Goal: Transaction & Acquisition: Purchase product/service

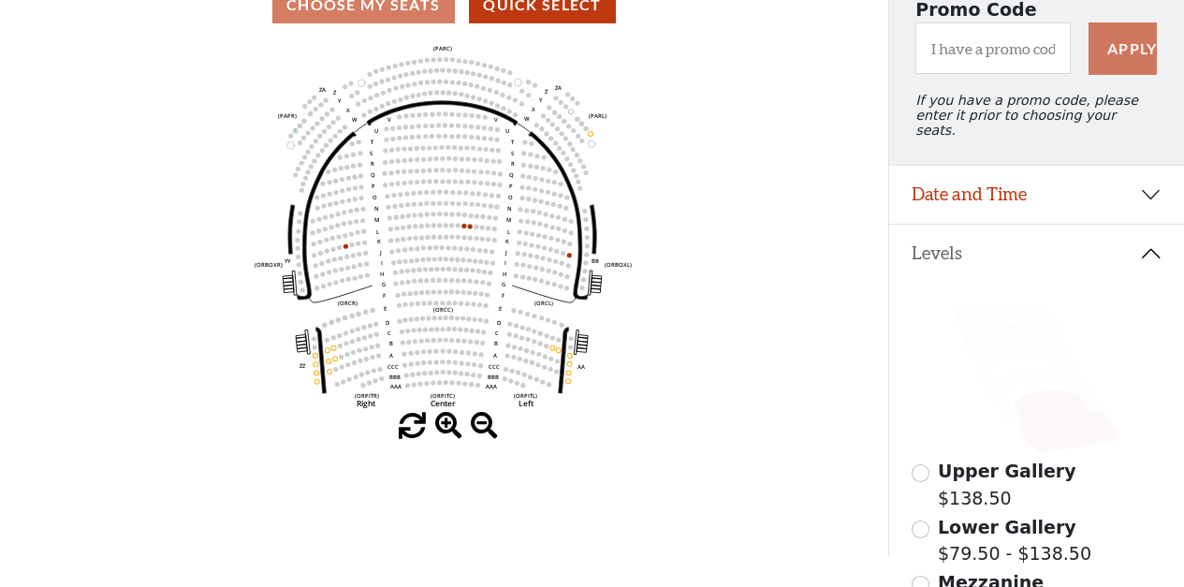
scroll to position [187, 0]
click at [442, 427] on span at bounding box center [448, 425] width 27 height 27
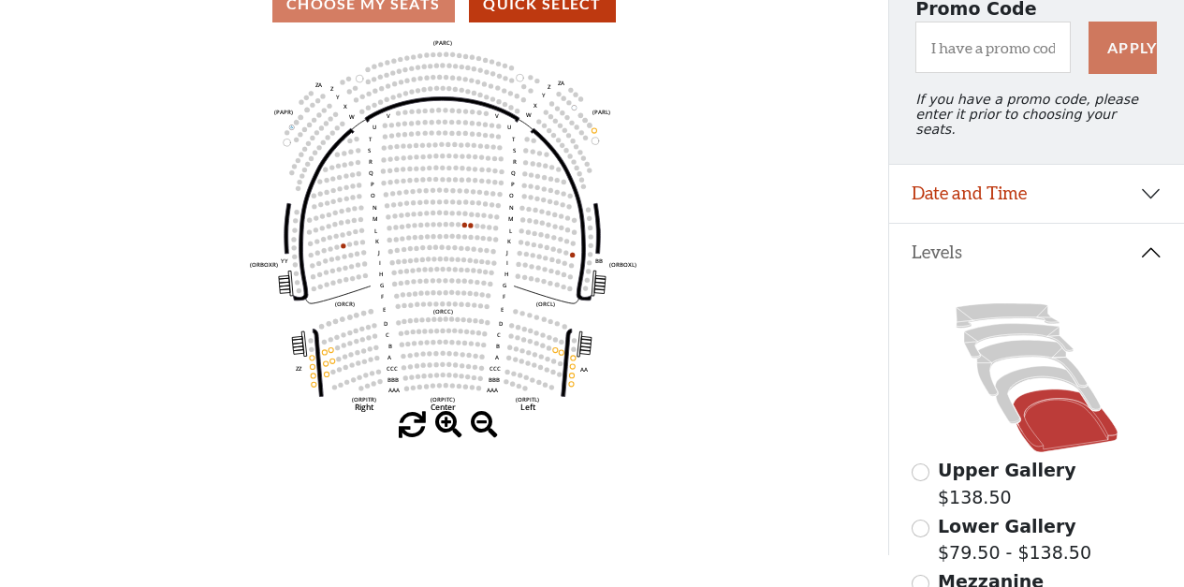
click at [442, 427] on span at bounding box center [448, 425] width 27 height 27
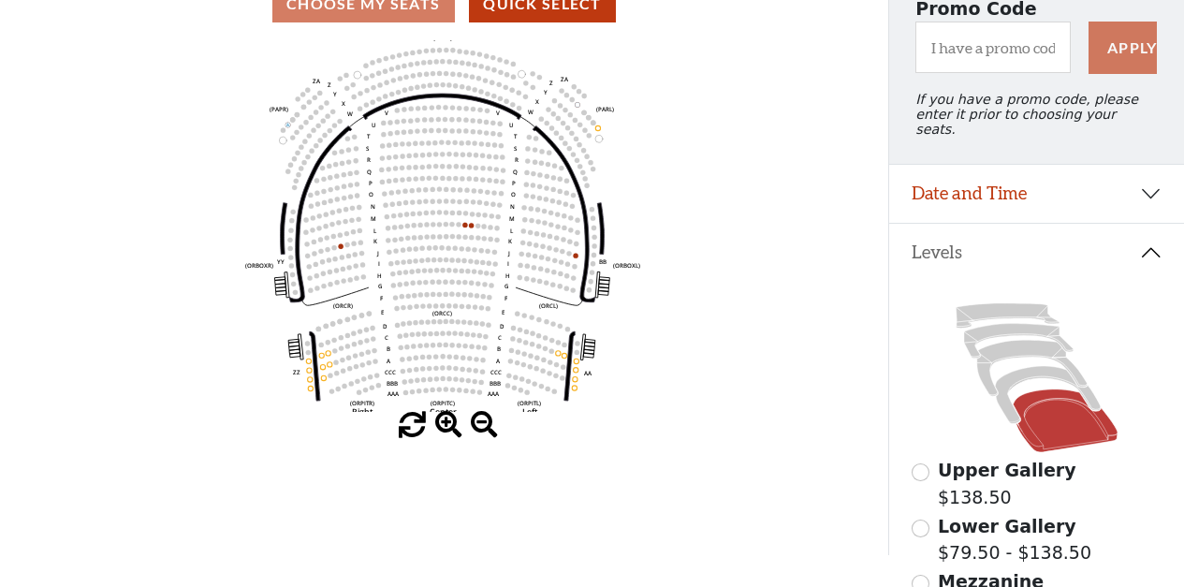
click at [442, 427] on span at bounding box center [448, 425] width 27 height 27
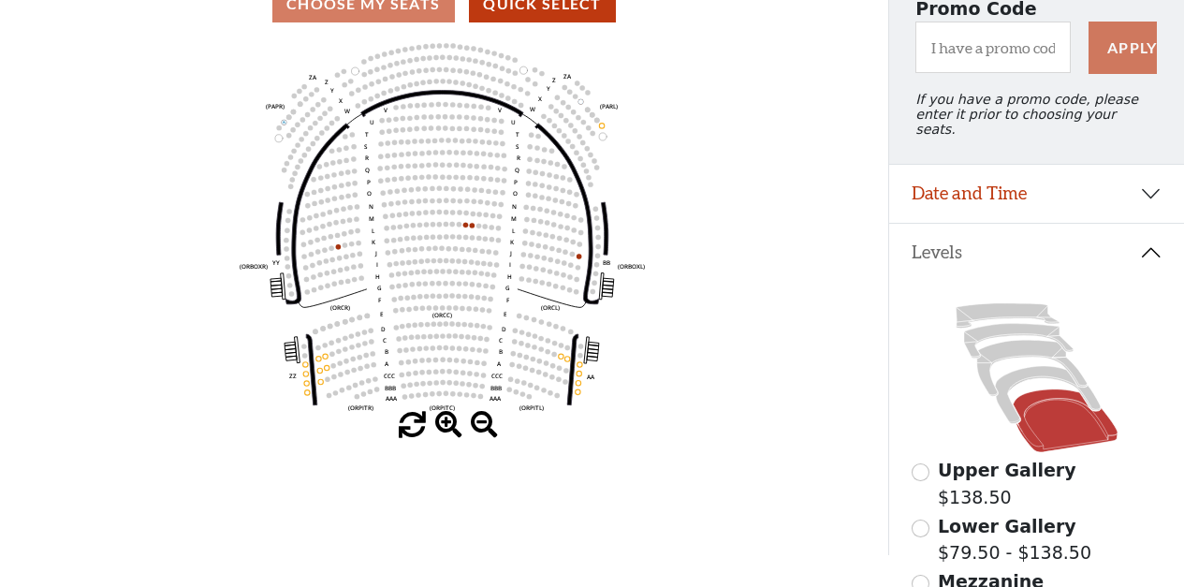
click at [442, 427] on span at bounding box center [448, 425] width 27 height 27
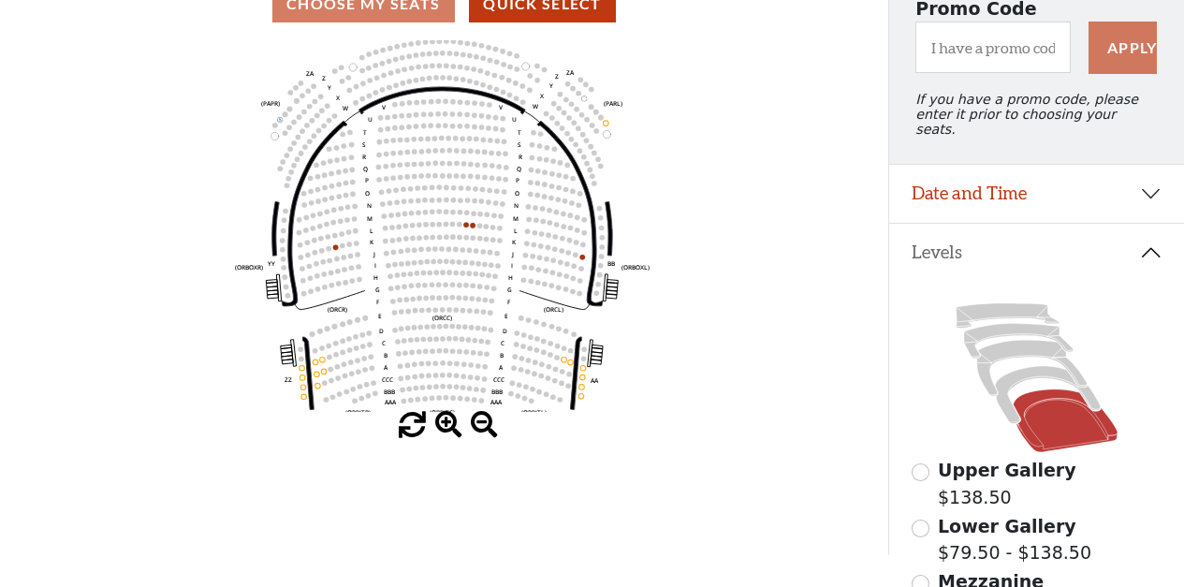
click at [442, 427] on span at bounding box center [448, 425] width 27 height 27
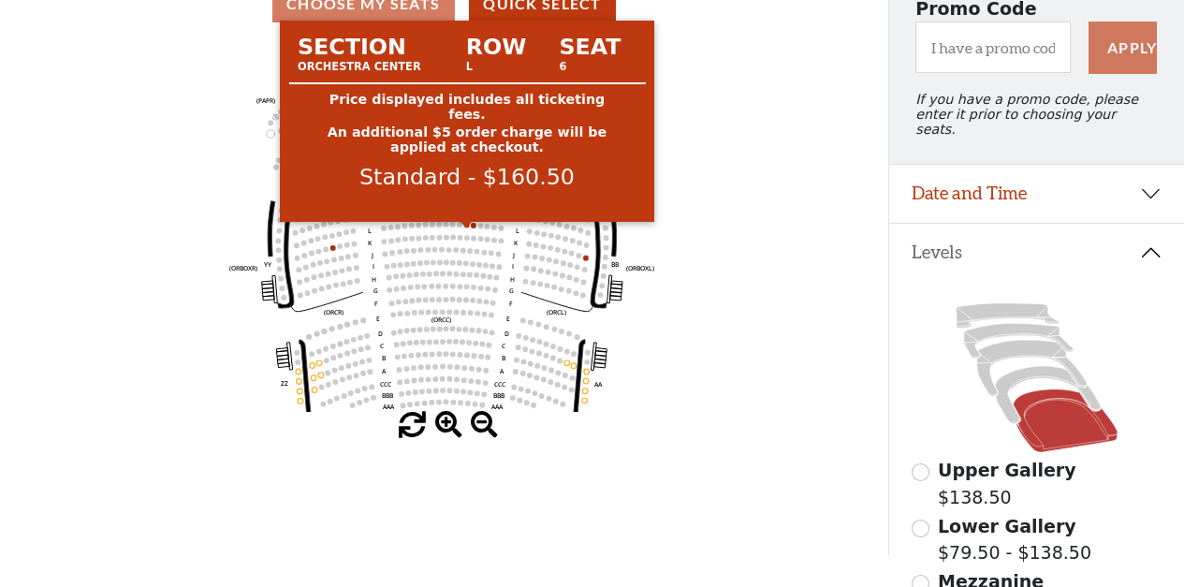
click at [463, 230] on icon "Left (ORPITL) Right (ORPITR) Center (ORPITC) ZZ AA YY BB ZA ZA (ORCL) (ORCR) (O…" at bounding box center [443, 226] width 799 height 372
click at [467, 227] on circle at bounding box center [467, 225] width 6 height 6
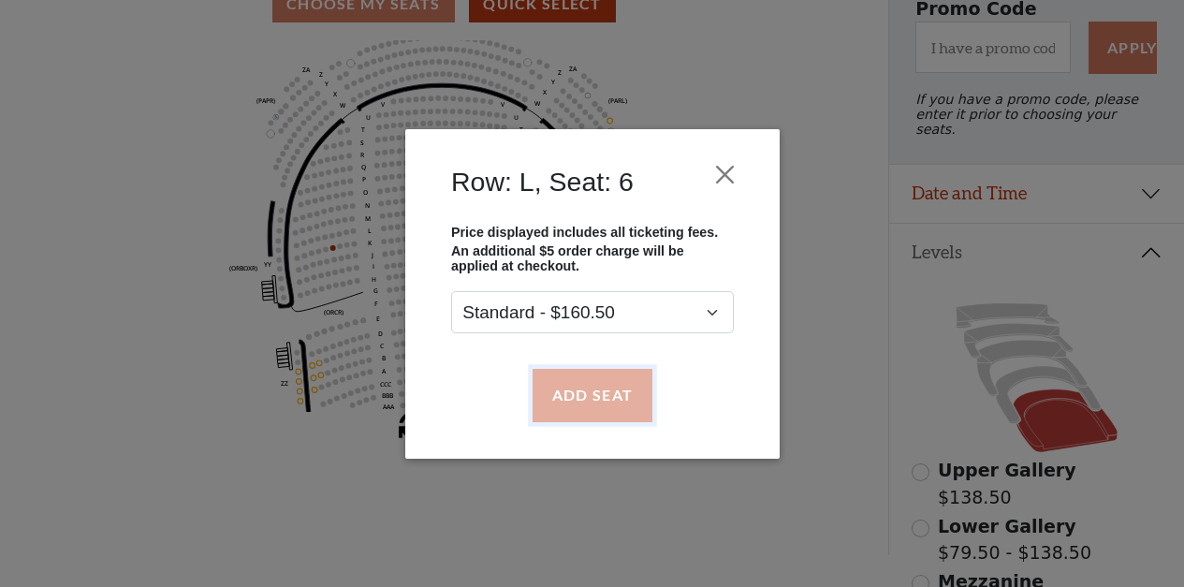
click at [579, 397] on button "Add Seat" at bounding box center [592, 395] width 120 height 52
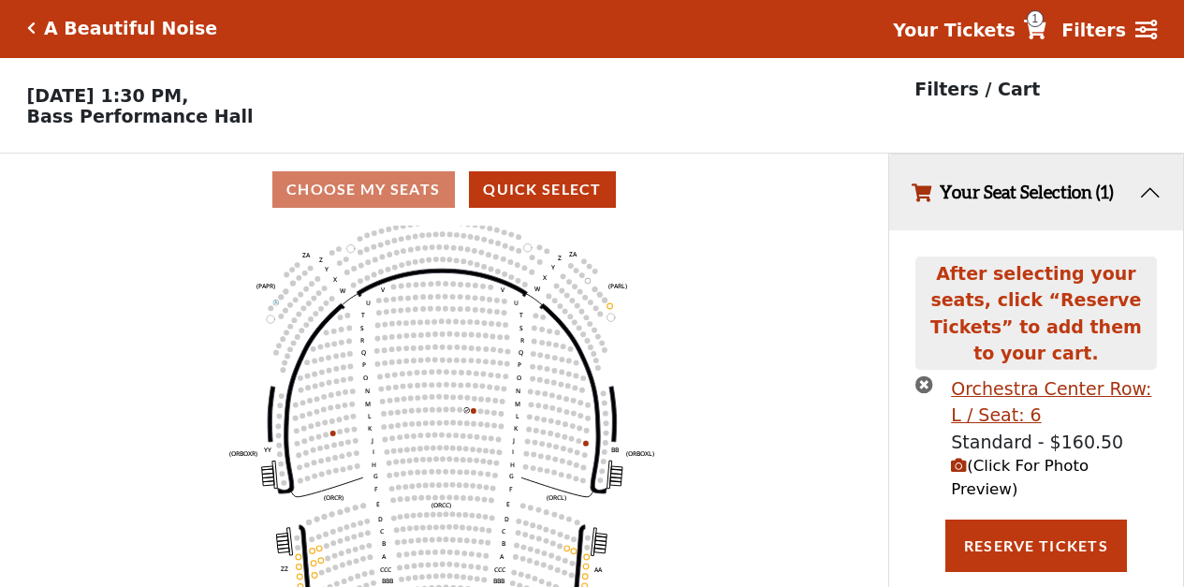
scroll to position [0, 0]
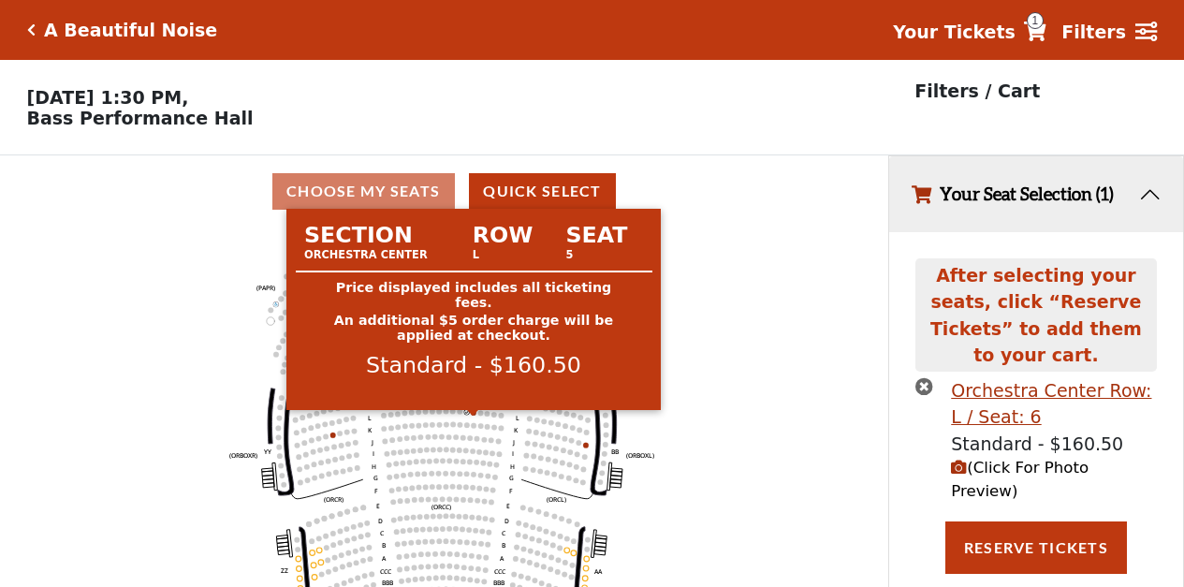
click at [476, 416] on circle at bounding box center [474, 413] width 6 height 6
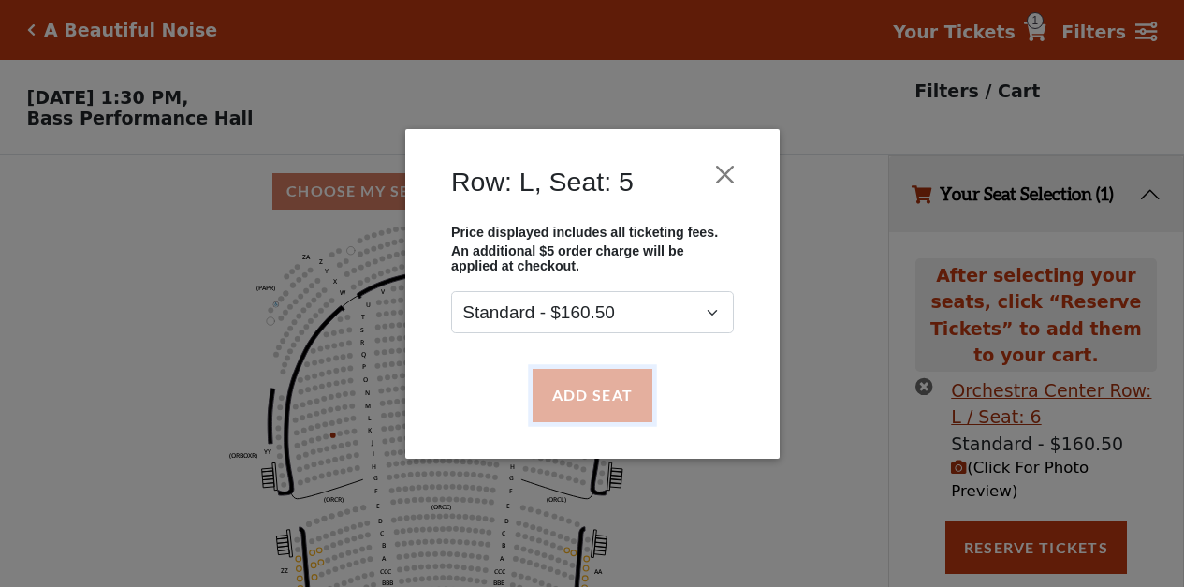
click at [580, 384] on button "Add Seat" at bounding box center [592, 395] width 120 height 52
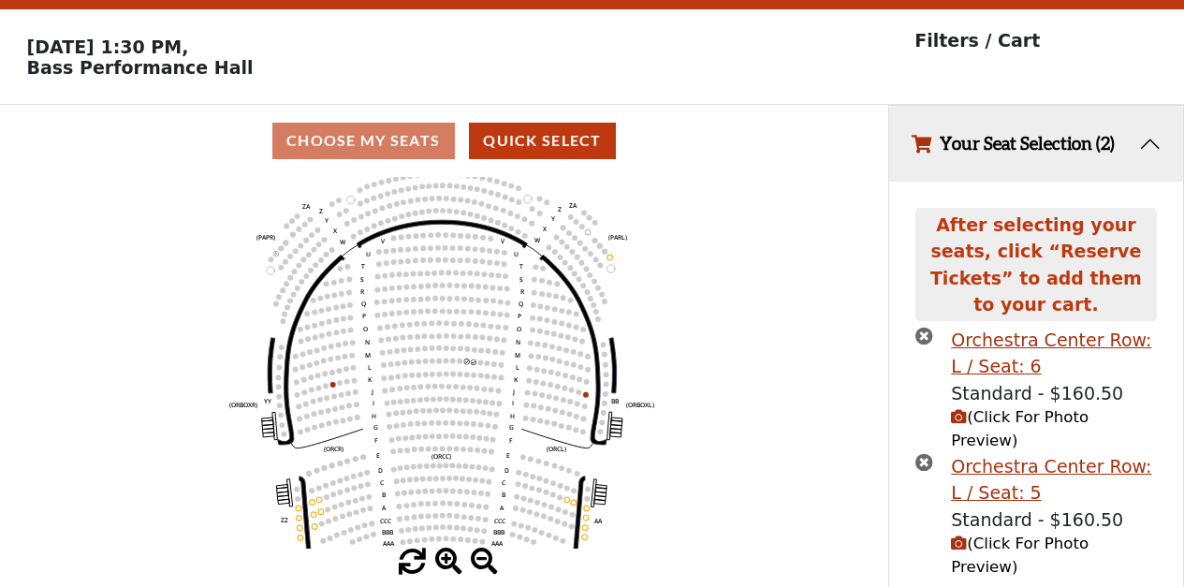
scroll to position [94, 0]
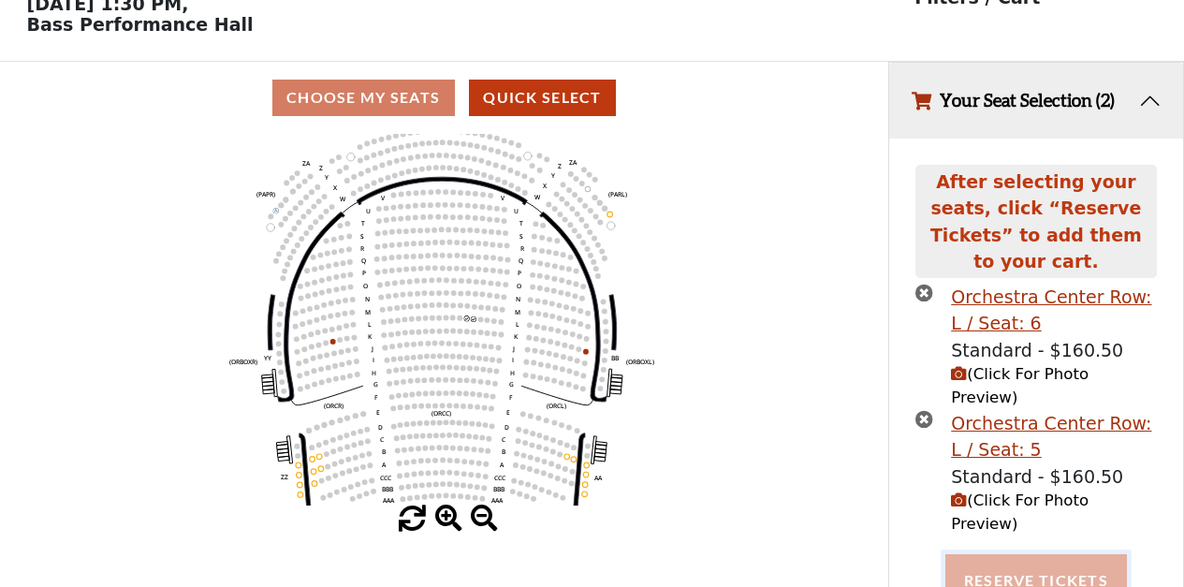
click at [1054, 554] on button "Reserve Tickets" at bounding box center [1036, 580] width 182 height 52
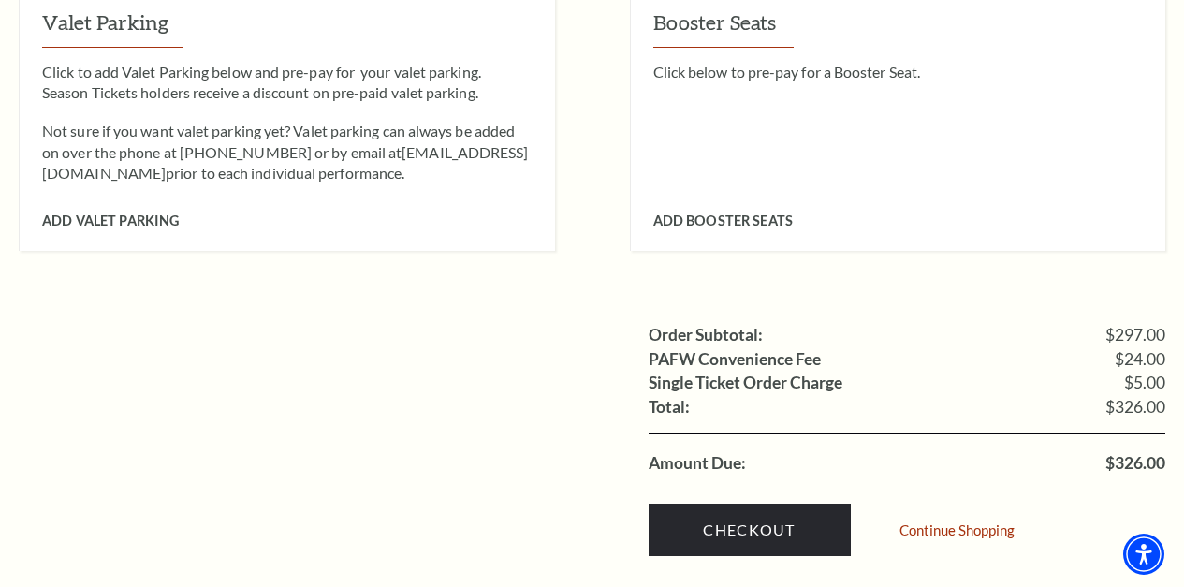
scroll to position [1685, 0]
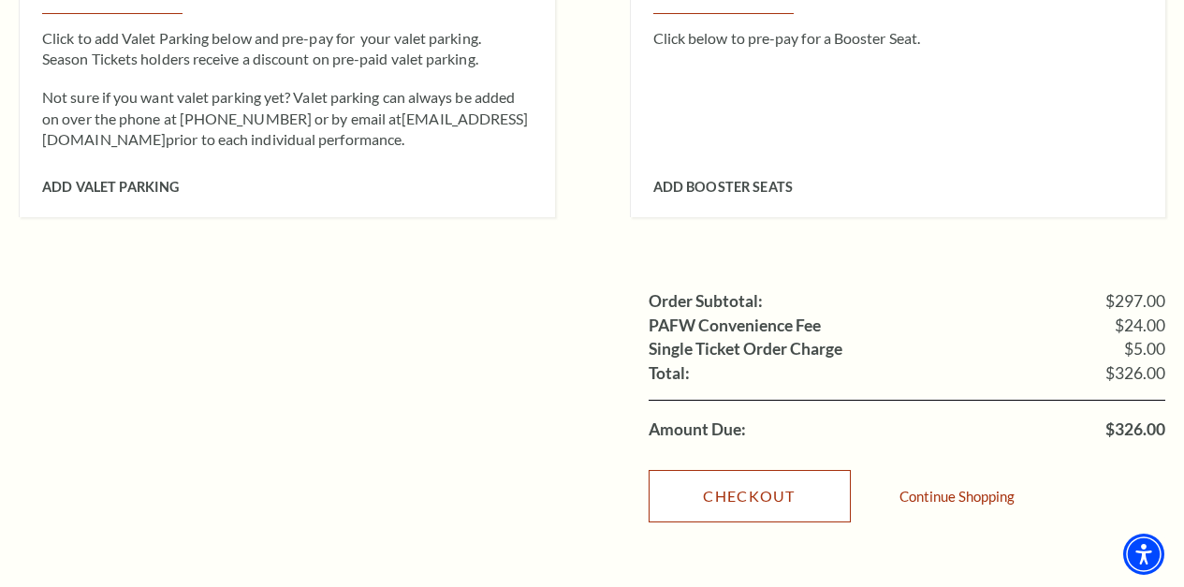
drag, startPoint x: 771, startPoint y: 455, endPoint x: 760, endPoint y: 460, distance: 12.2
click at [771, 470] on link "Checkout" at bounding box center [750, 496] width 202 height 52
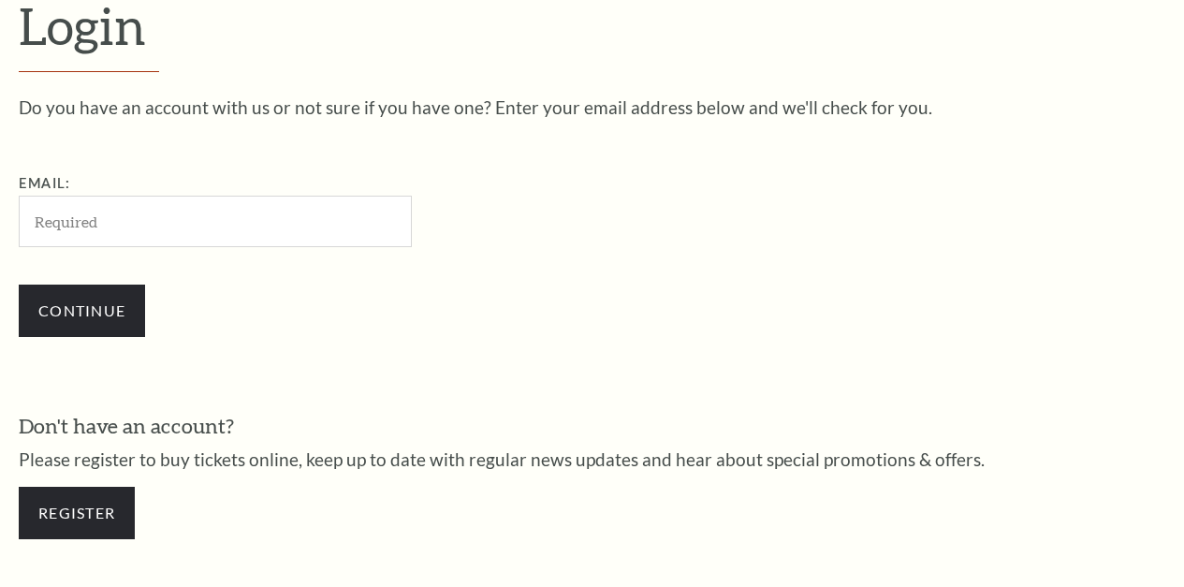
scroll to position [506, 0]
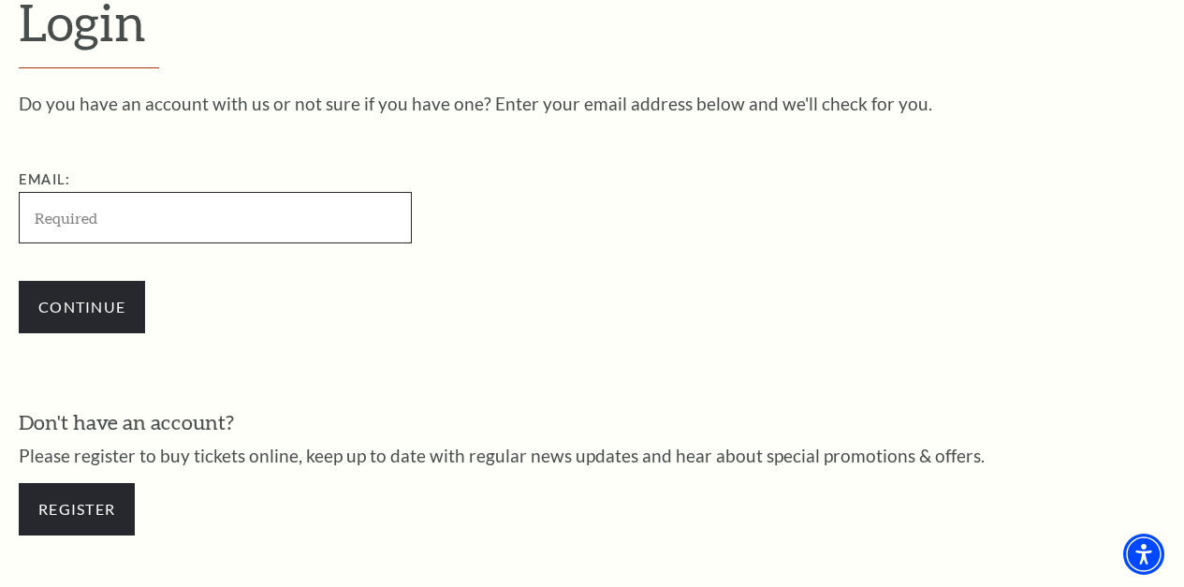
paste input "irondoom47@gmail.com"
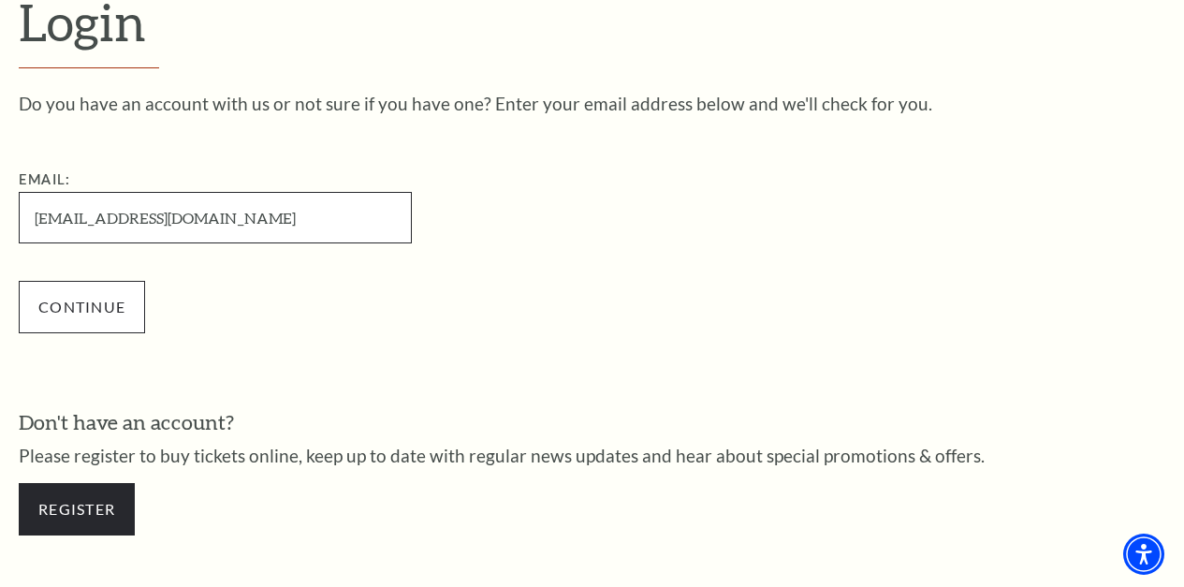
type input "[EMAIL_ADDRESS][DOMAIN_NAME]"
click at [75, 306] on input "Continue" at bounding box center [82, 307] width 126 height 52
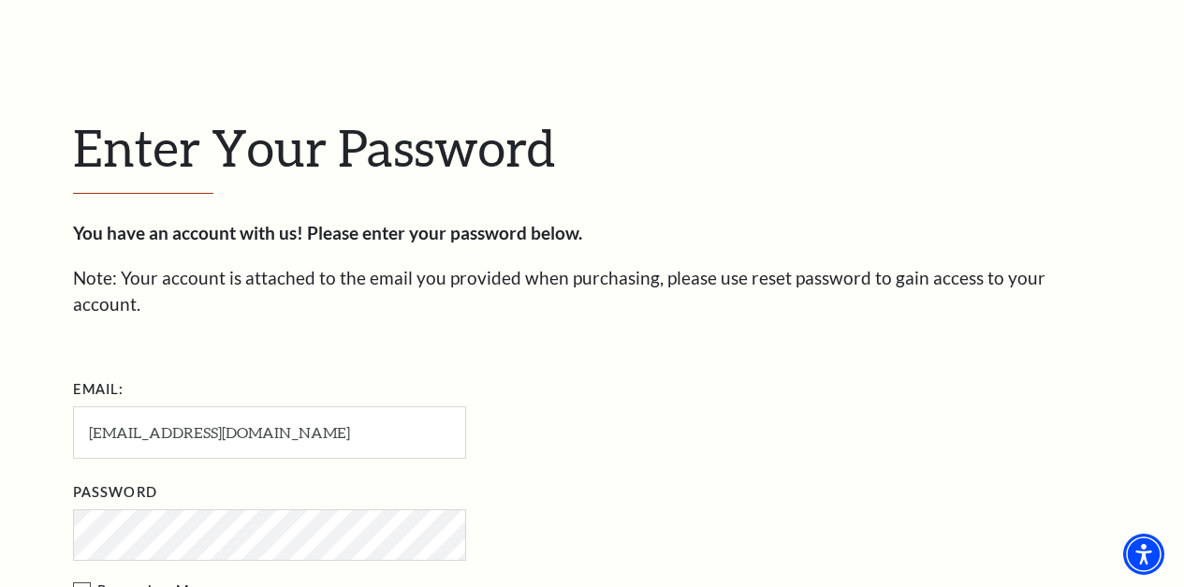
scroll to position [431, 0]
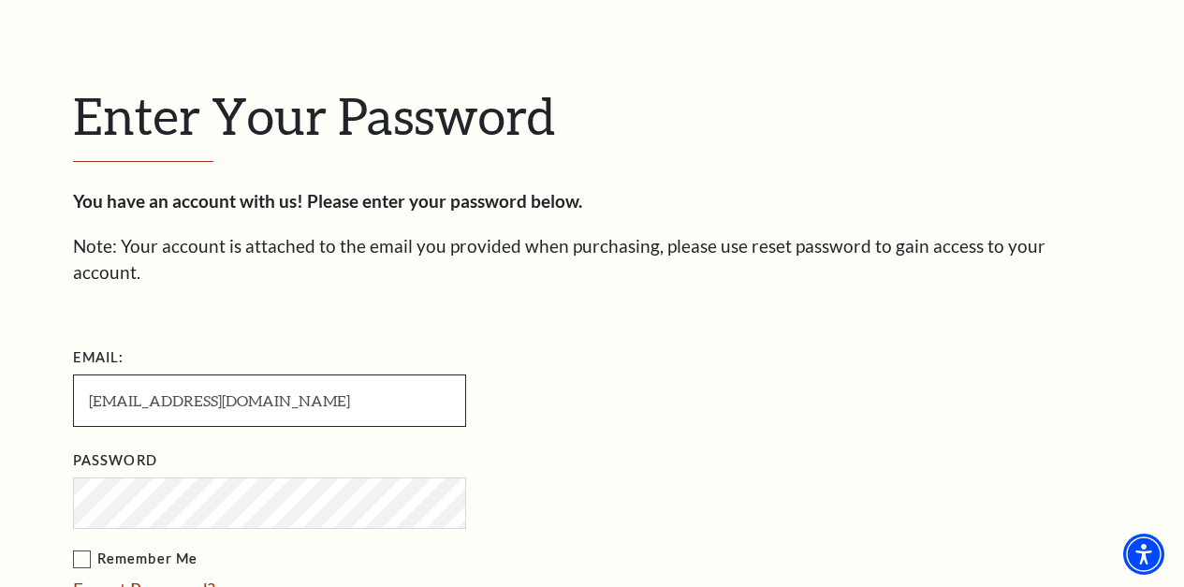
click at [147, 385] on input "irondoom47@gmail.com" at bounding box center [269, 399] width 393 height 51
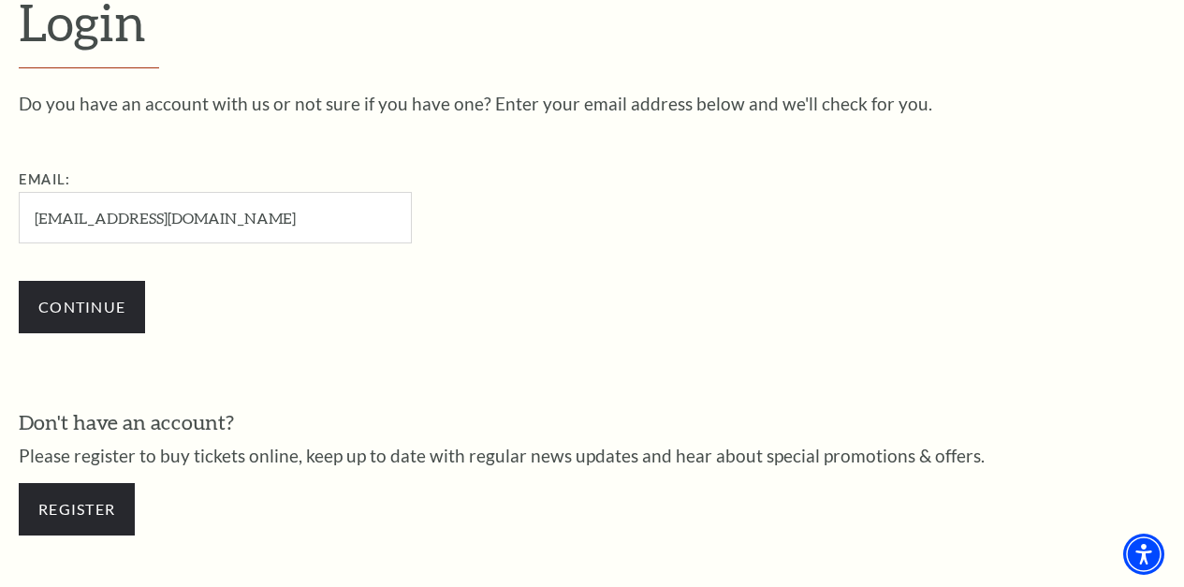
click at [92, 231] on input "irondoom47@gmail.com" at bounding box center [215, 217] width 393 height 51
type input "porkvegan@gmail.com"
click at [71, 319] on input "Continue" at bounding box center [82, 307] width 126 height 52
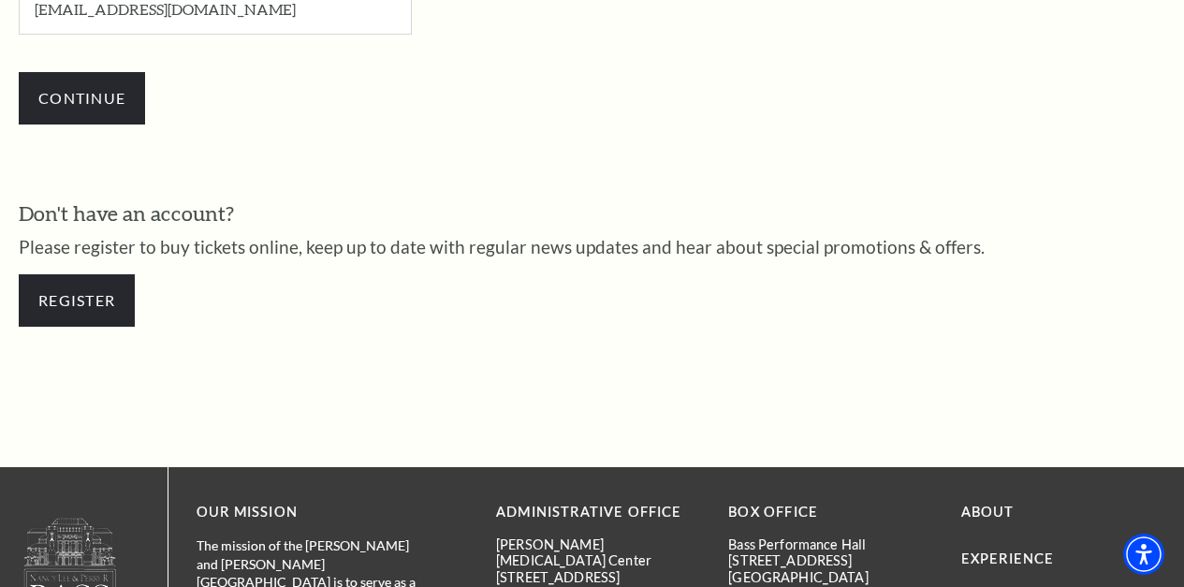
scroll to position [738, 0]
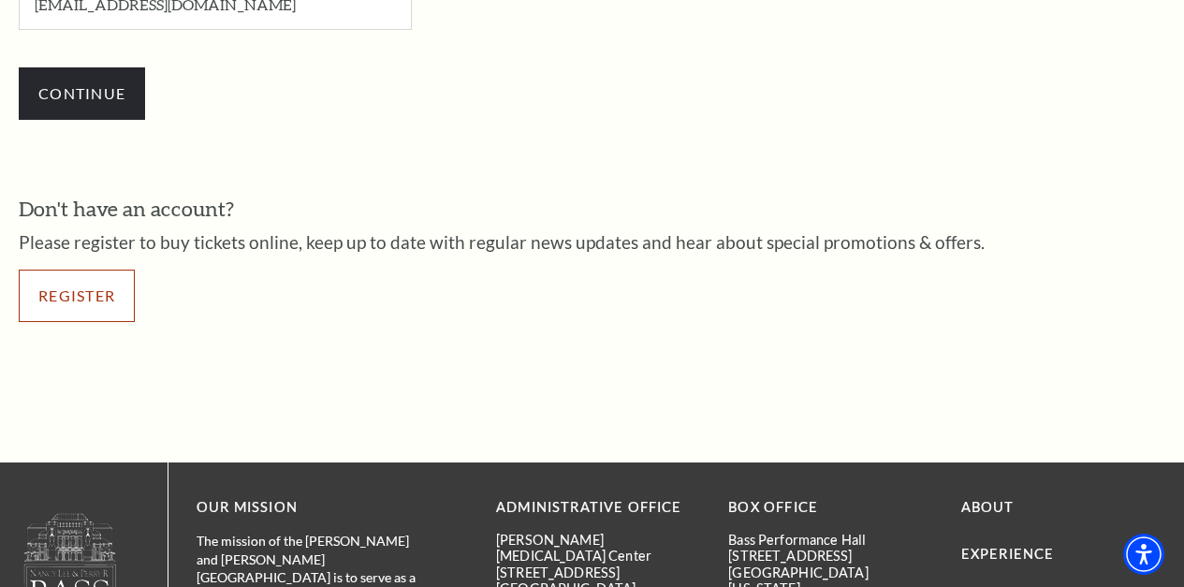
click at [89, 290] on link "Register" at bounding box center [77, 296] width 116 height 52
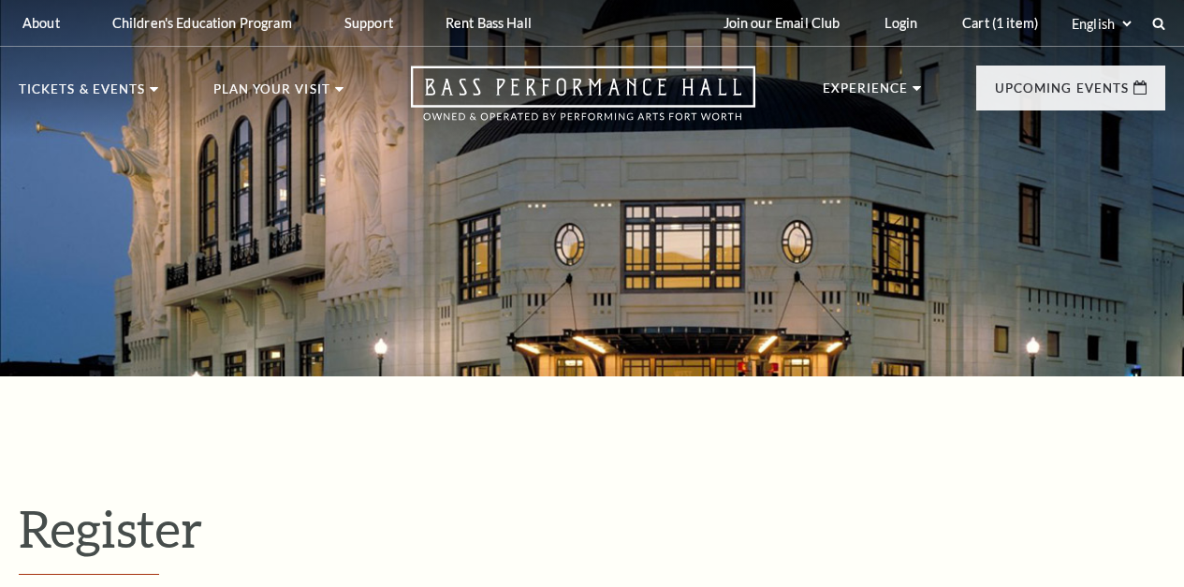
select select "1"
select select "[GEOGRAPHIC_DATA]"
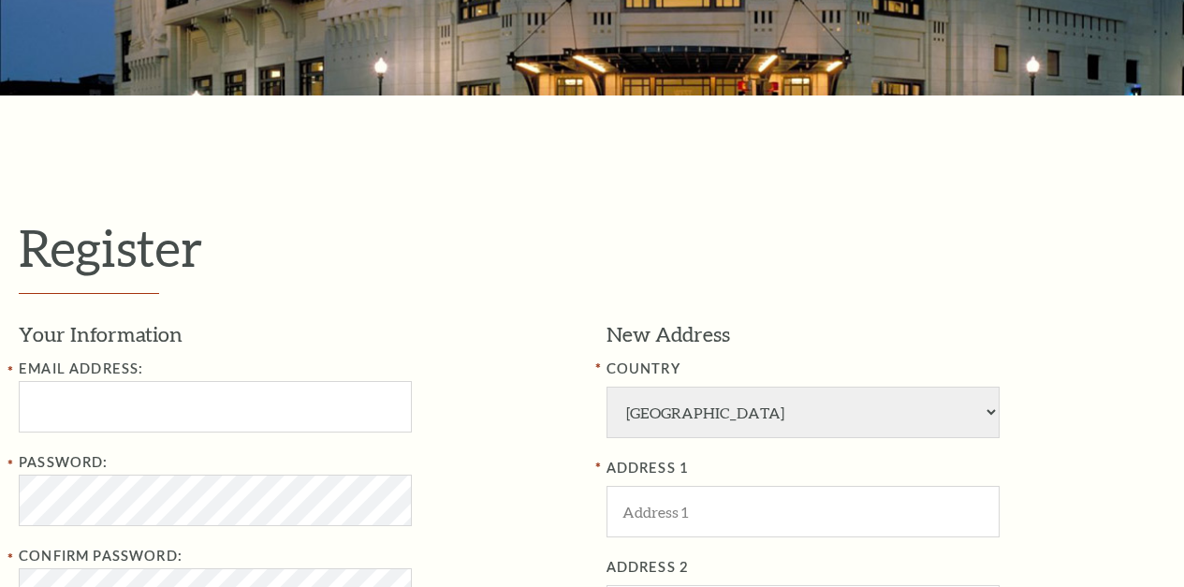
scroll to position [468, 0]
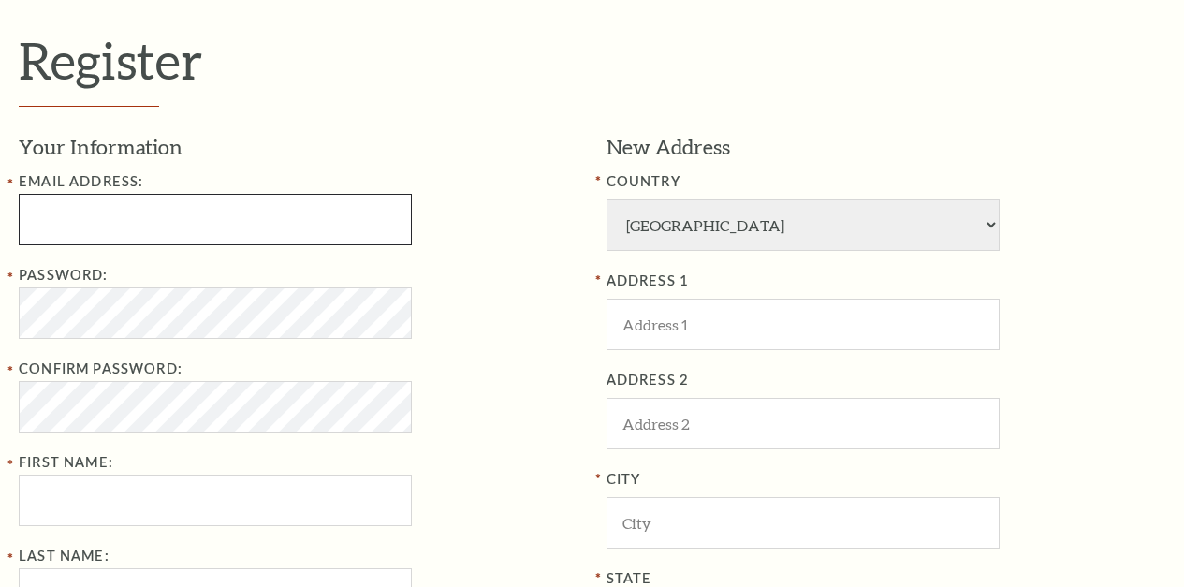
paste input "[EMAIL_ADDRESS][DOMAIN_NAME]"
type input "[EMAIL_ADDRESS][DOMAIN_NAME]"
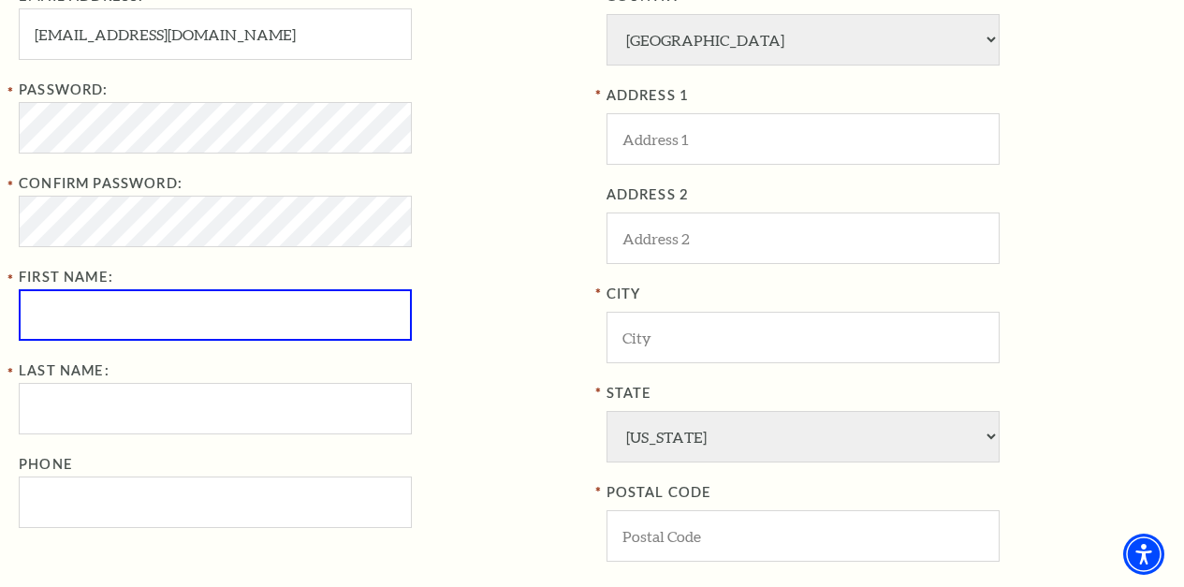
scroll to position [749, 0]
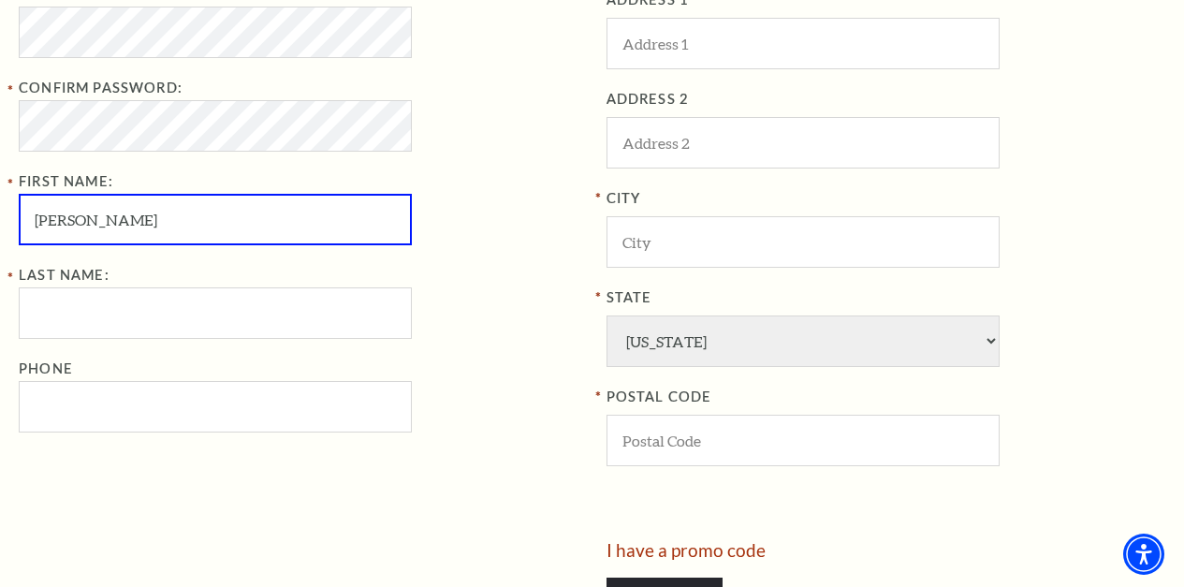
type input "[PERSON_NAME]"
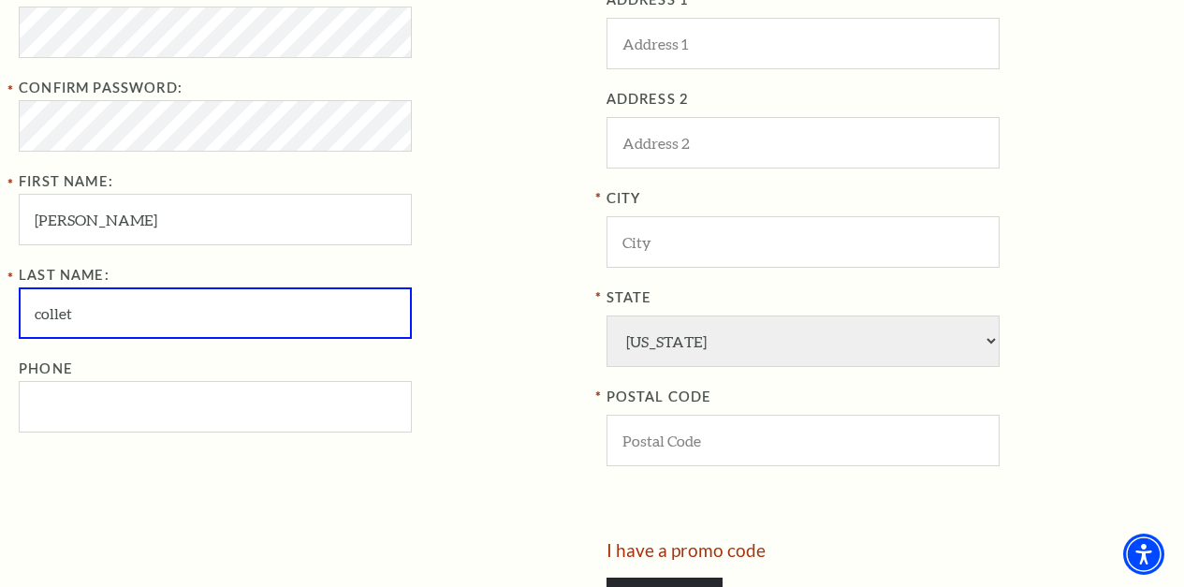
type input "collet"
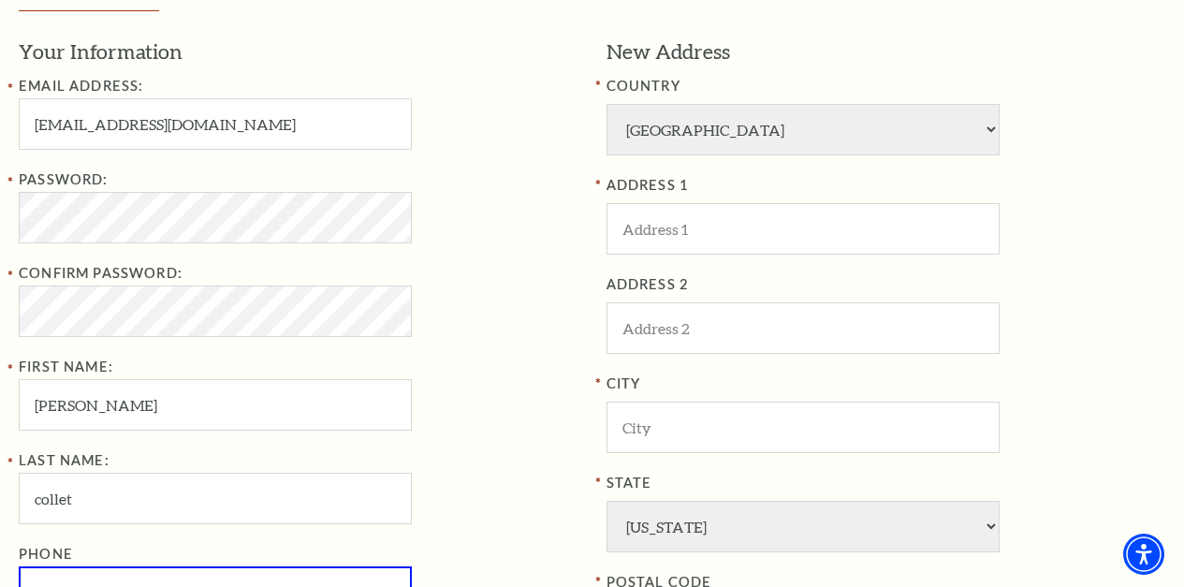
scroll to position [562, 0]
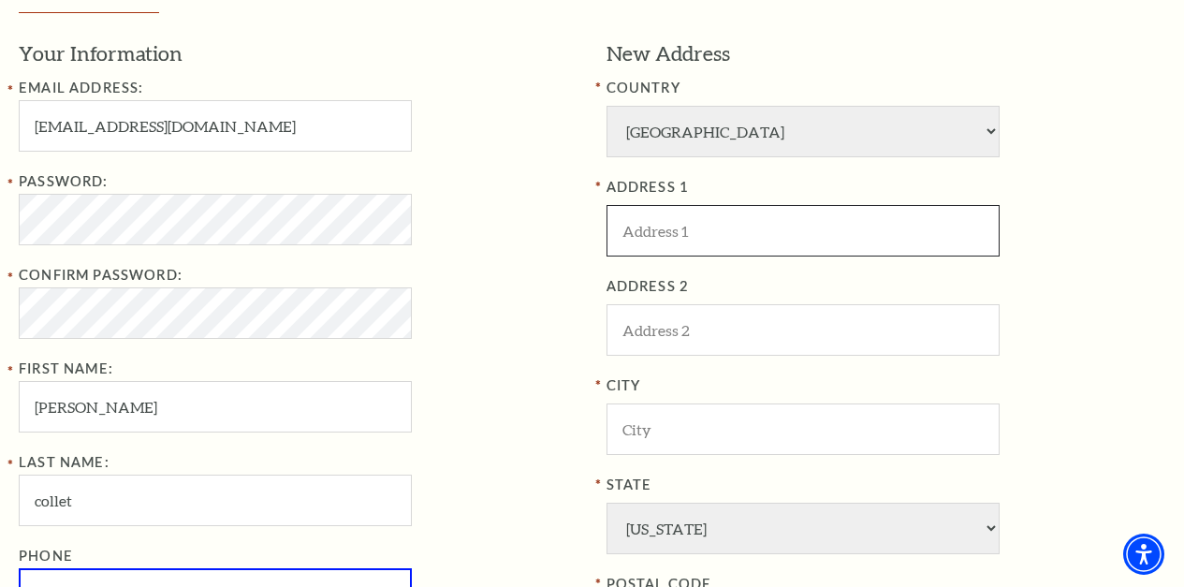
click at [758, 235] on input "ADDRESS 1" at bounding box center [803, 230] width 393 height 51
paste input "[STREET_ADDRESS]"
type input "[STREET_ADDRESS]"
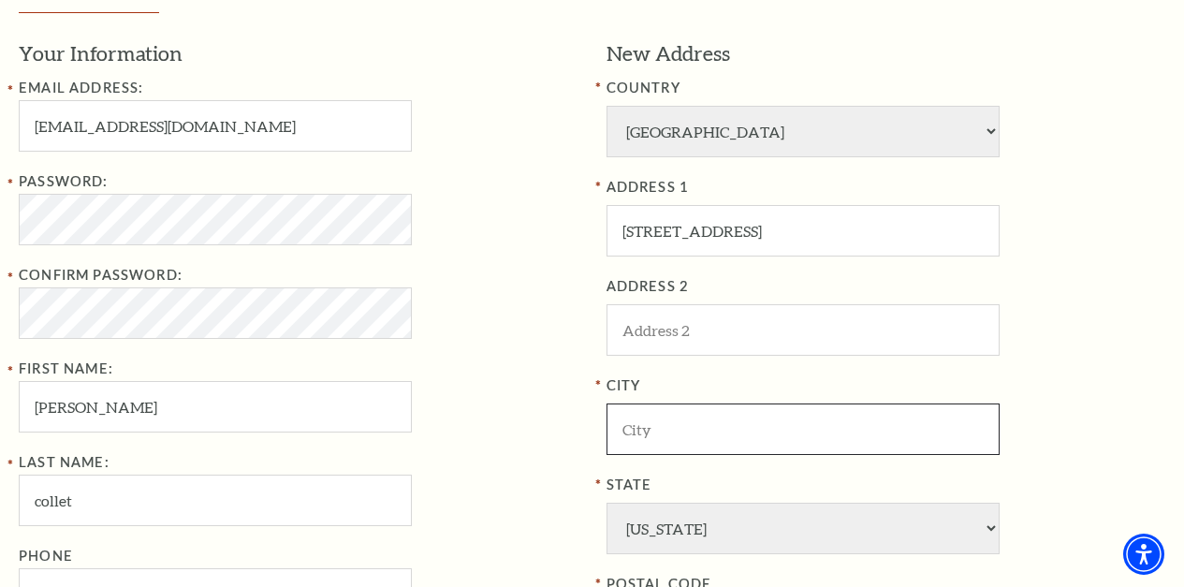
click at [656, 434] on input "City" at bounding box center [803, 428] width 393 height 51
type input "austin"
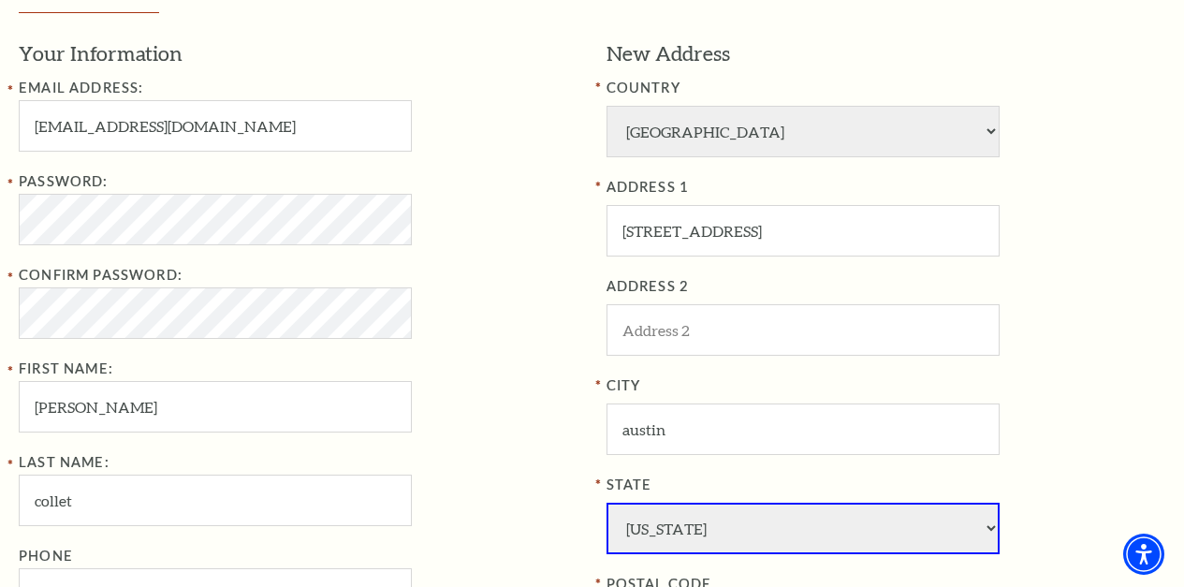
scroll to position [904, 0]
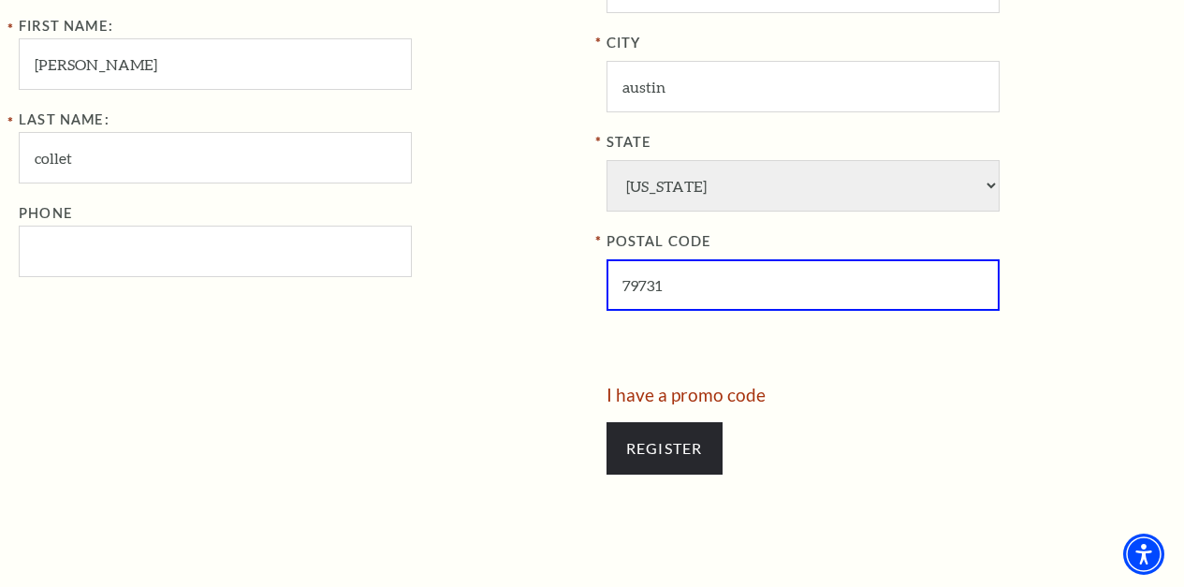
type input "79731"
click at [655, 434] on input "Register" at bounding box center [665, 448] width 116 height 52
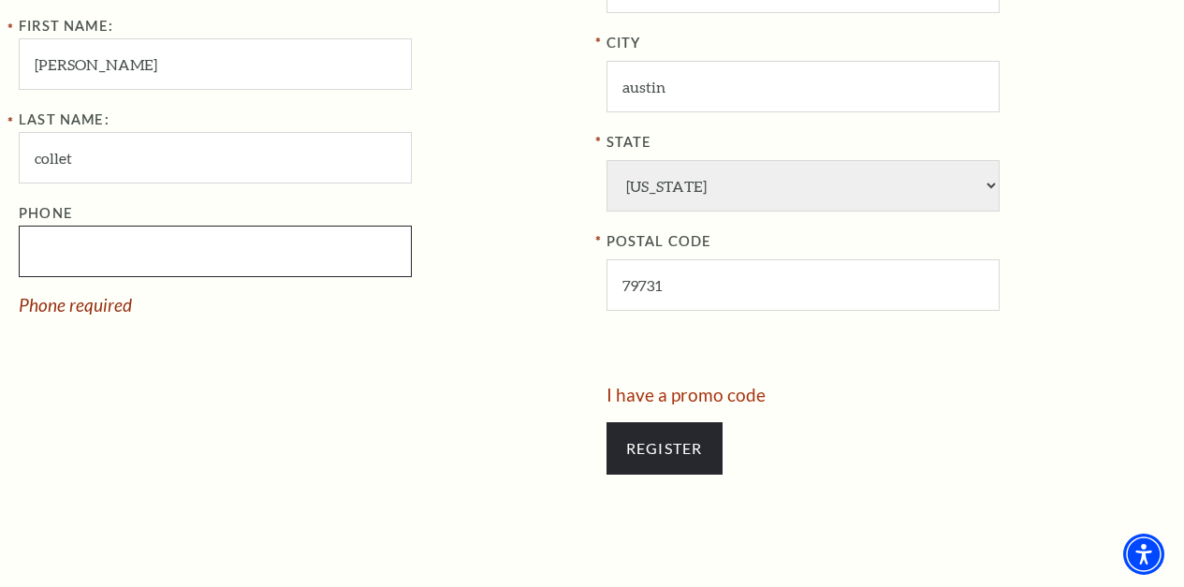
paste input "12166670566"
drag, startPoint x: 41, startPoint y: 259, endPoint x: -22, endPoint y: 261, distance: 63.7
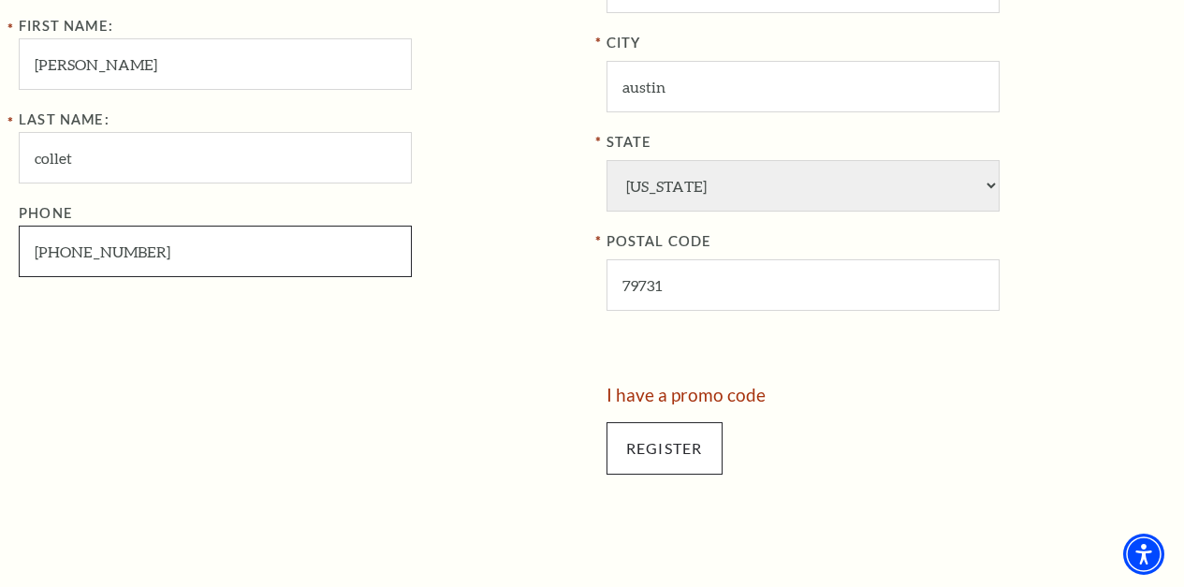
type input "216-667-0566"
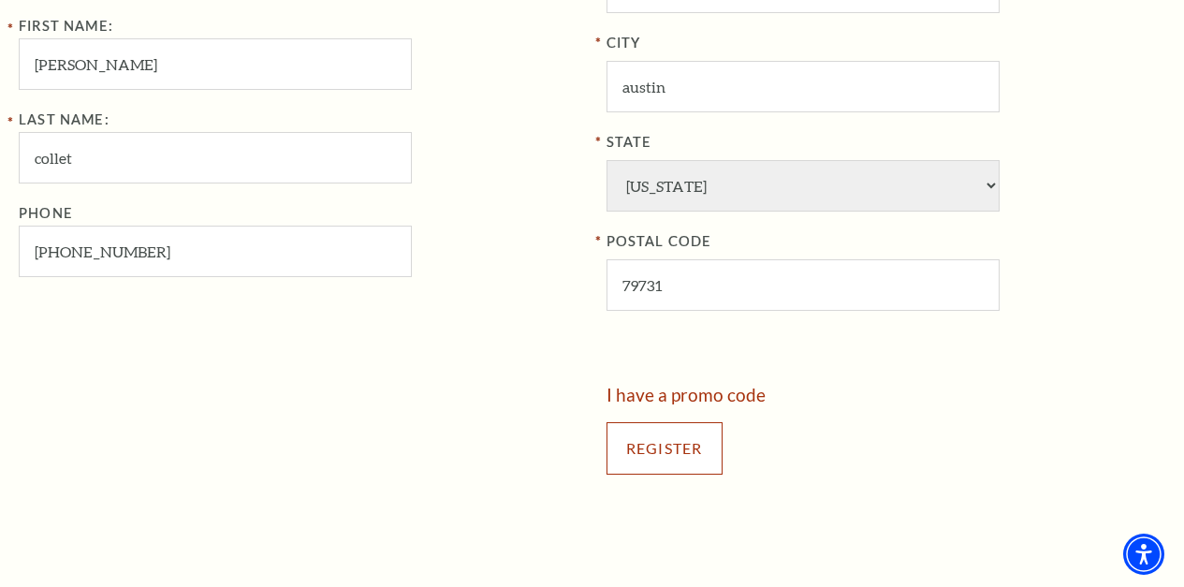
click at [623, 438] on input "Register" at bounding box center [665, 448] width 116 height 52
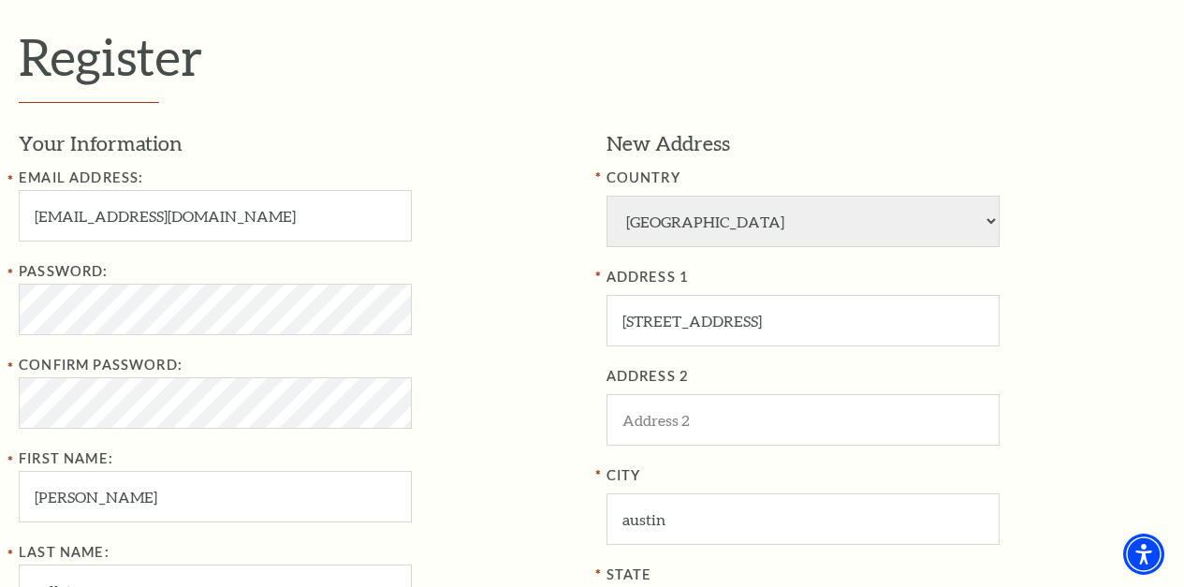
scroll to position [436, 0]
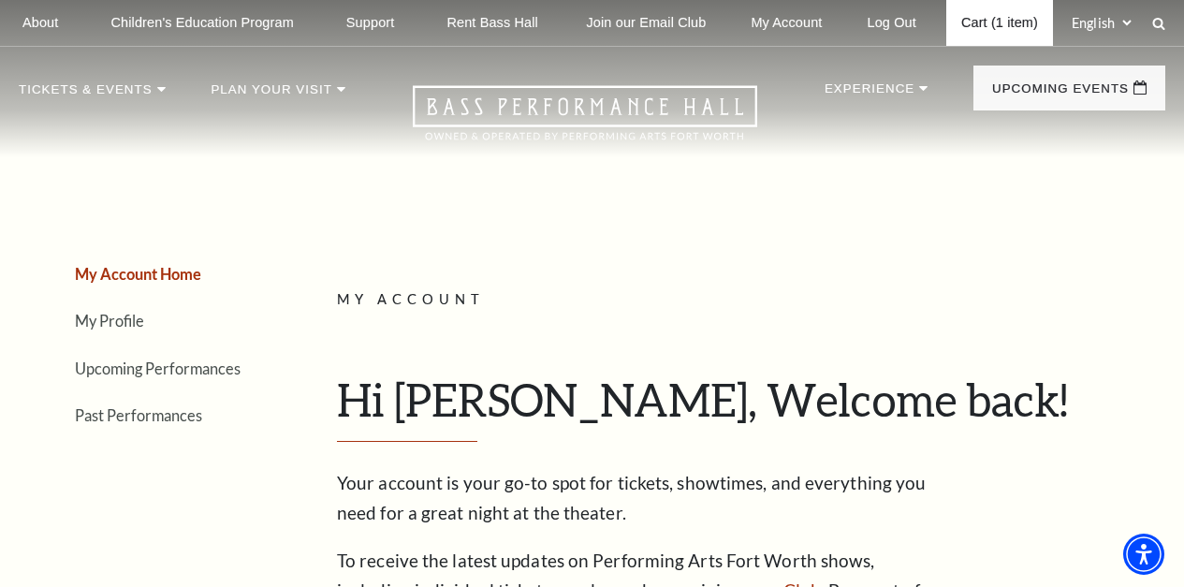
click at [995, 18] on link "Cart (1 item)" at bounding box center [999, 23] width 107 height 46
click at [987, 25] on link "Cart (1 item)" at bounding box center [999, 23] width 107 height 46
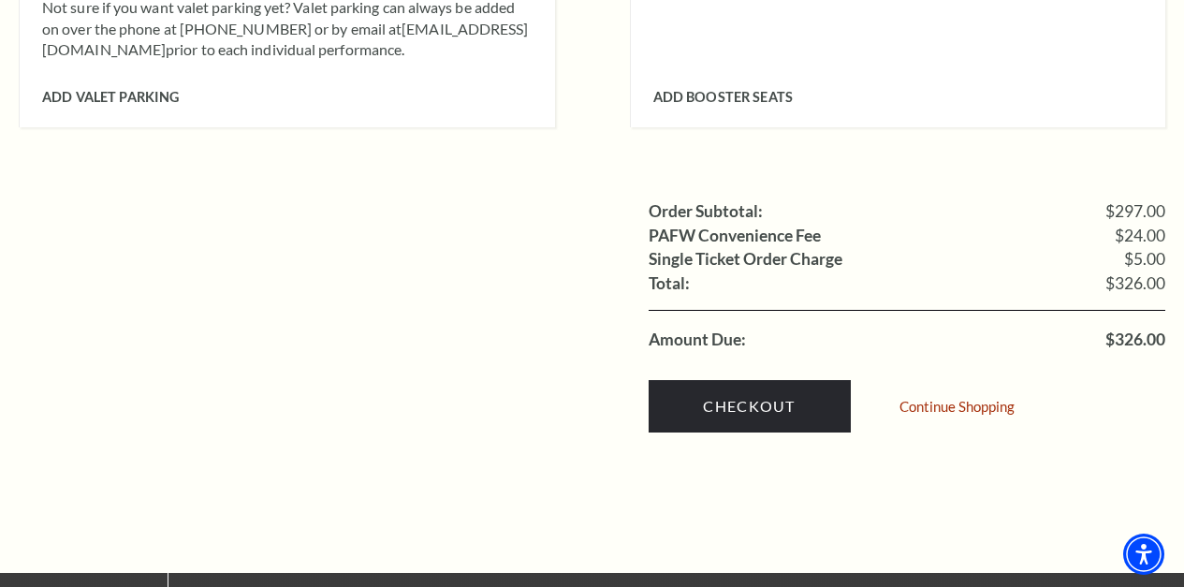
scroll to position [1779, 0]
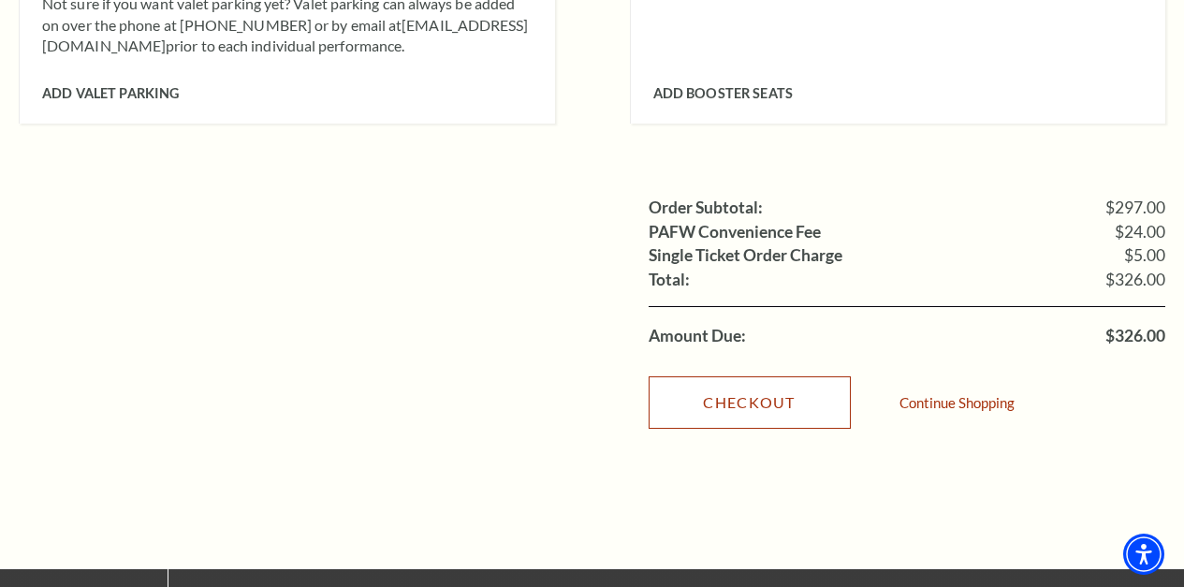
click at [731, 376] on link "Checkout" at bounding box center [750, 402] width 202 height 52
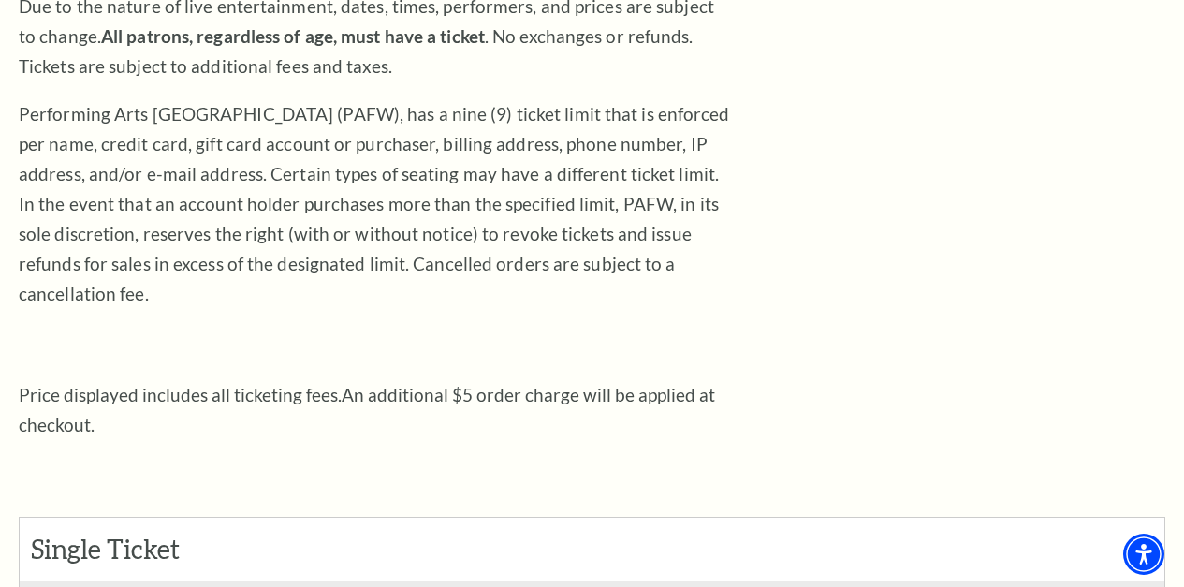
scroll to position [0, 0]
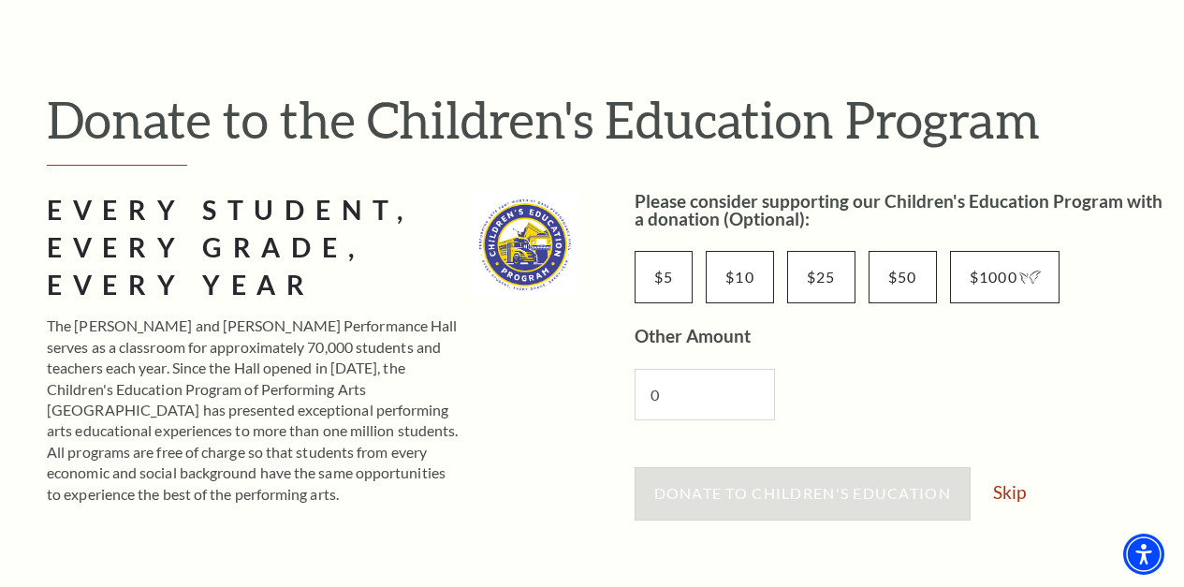
scroll to position [468, 0]
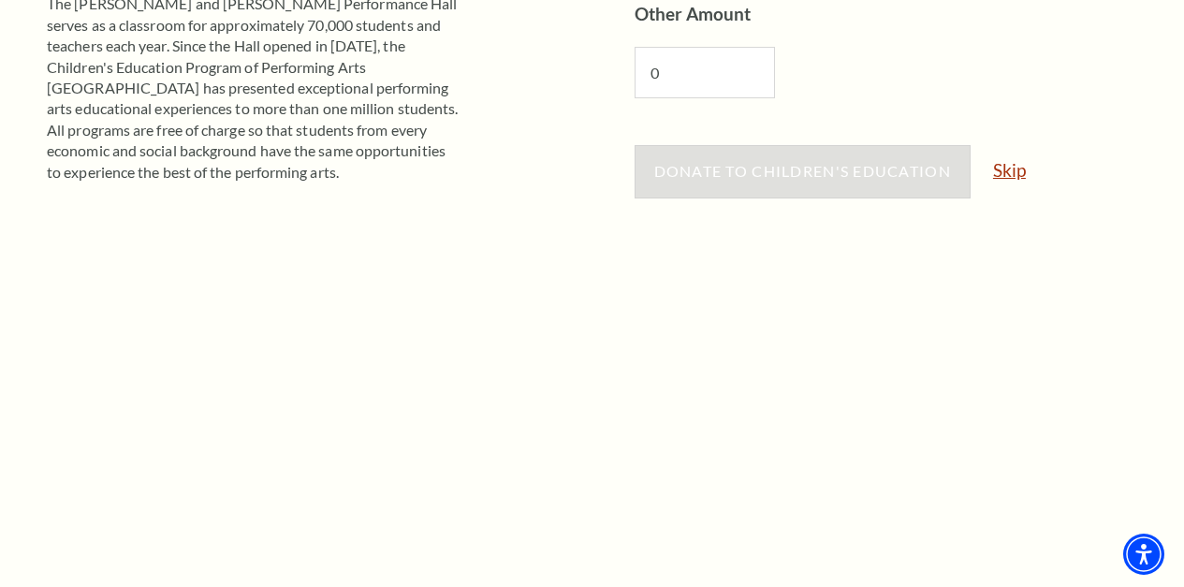
click at [1002, 170] on link "Skip" at bounding box center [1009, 170] width 33 height 18
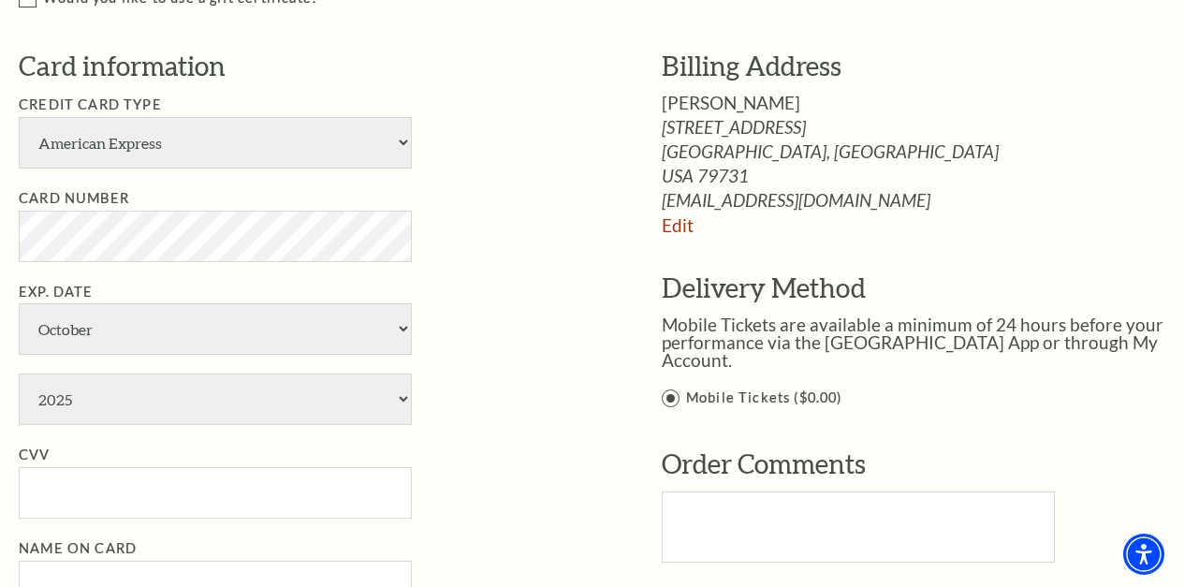
scroll to position [1030, 0]
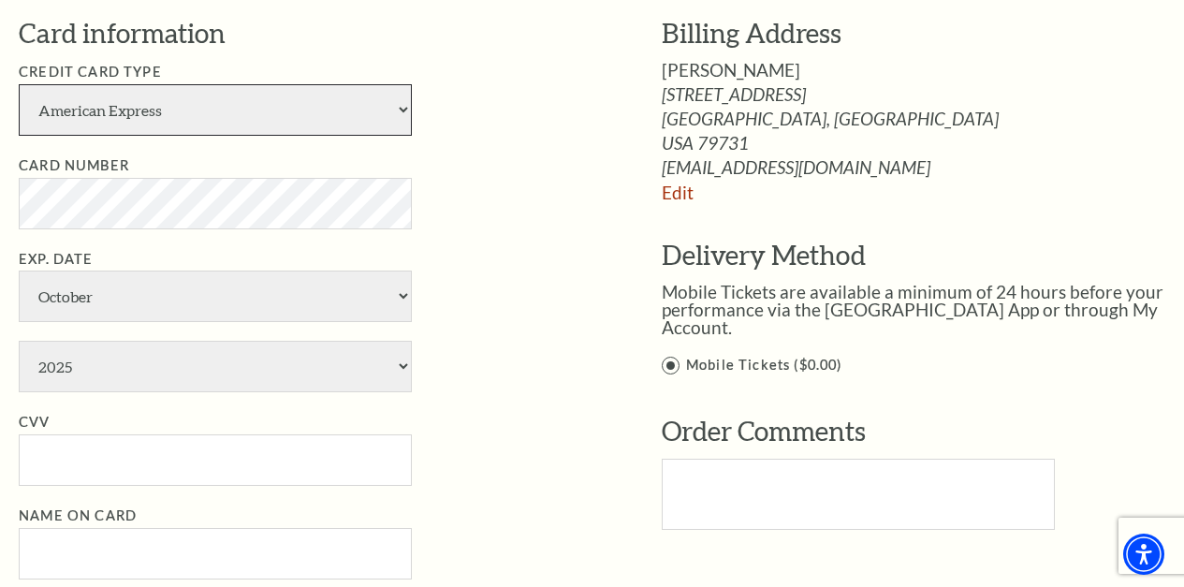
click at [239, 95] on select "American Express Visa Master Card Discover" at bounding box center [215, 109] width 393 height 51
select select "25"
click at [19, 84] on select "American Express Visa Master Card Discover" at bounding box center [215, 109] width 393 height 51
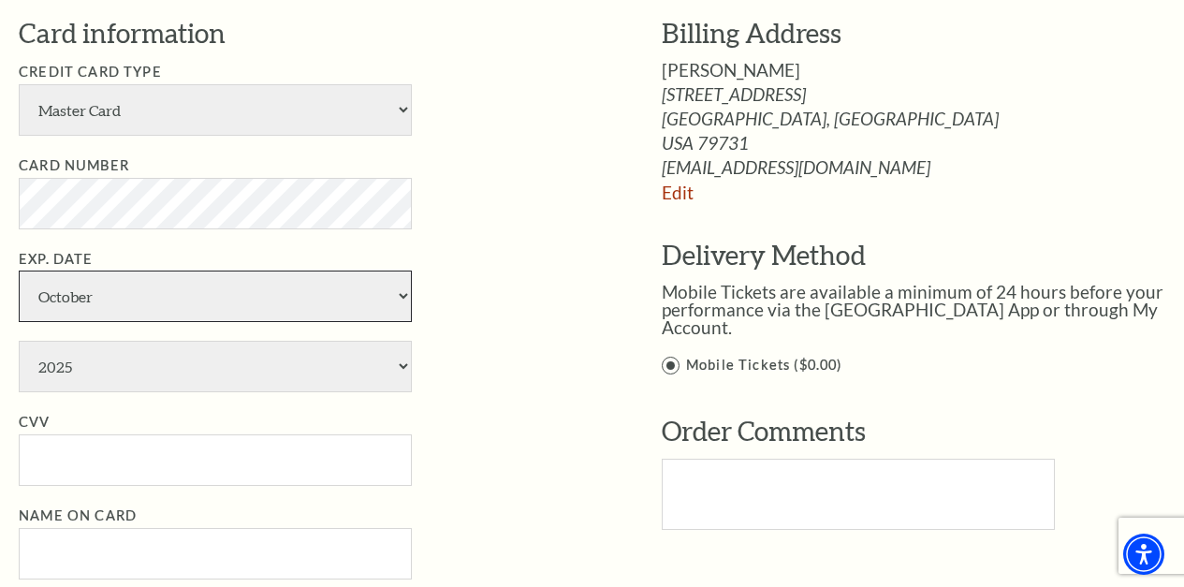
click at [66, 308] on select "January February March April May June July August September October November De…" at bounding box center [215, 296] width 393 height 51
select select "9"
click at [19, 271] on select "January February March April May June July August September October November De…" at bounding box center [215, 296] width 393 height 51
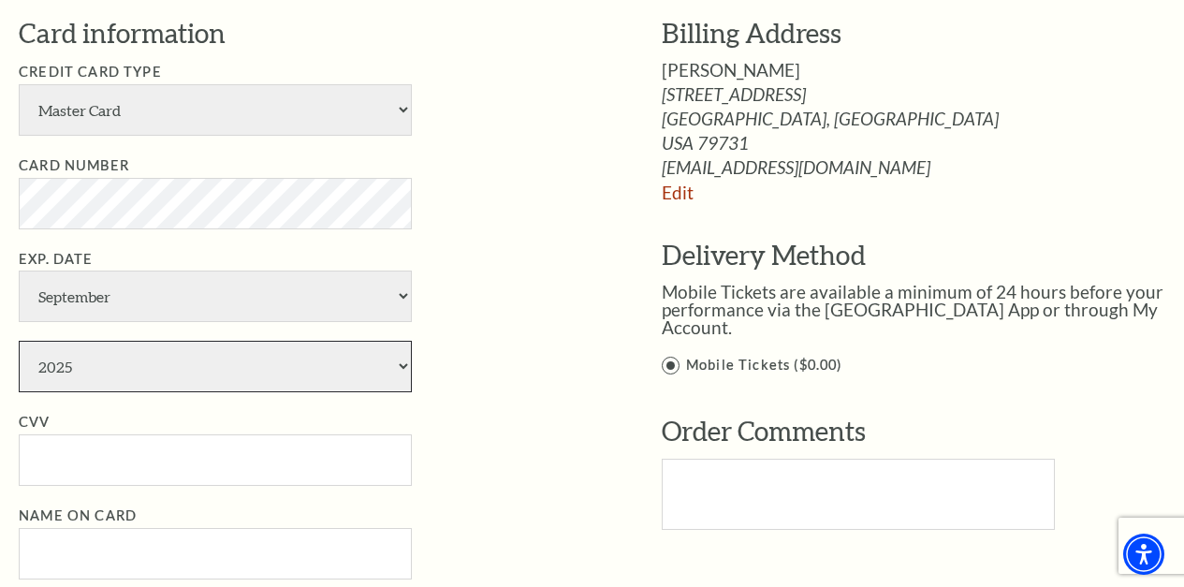
click at [71, 360] on select "2025 2026 2027 2028 2029 2030 2031 2032 2033 2034" at bounding box center [215, 366] width 393 height 51
select select "2030"
click at [19, 341] on select "2025 2026 2027 2028 2029 2030 2031 2032 2033 2034" at bounding box center [215, 366] width 393 height 51
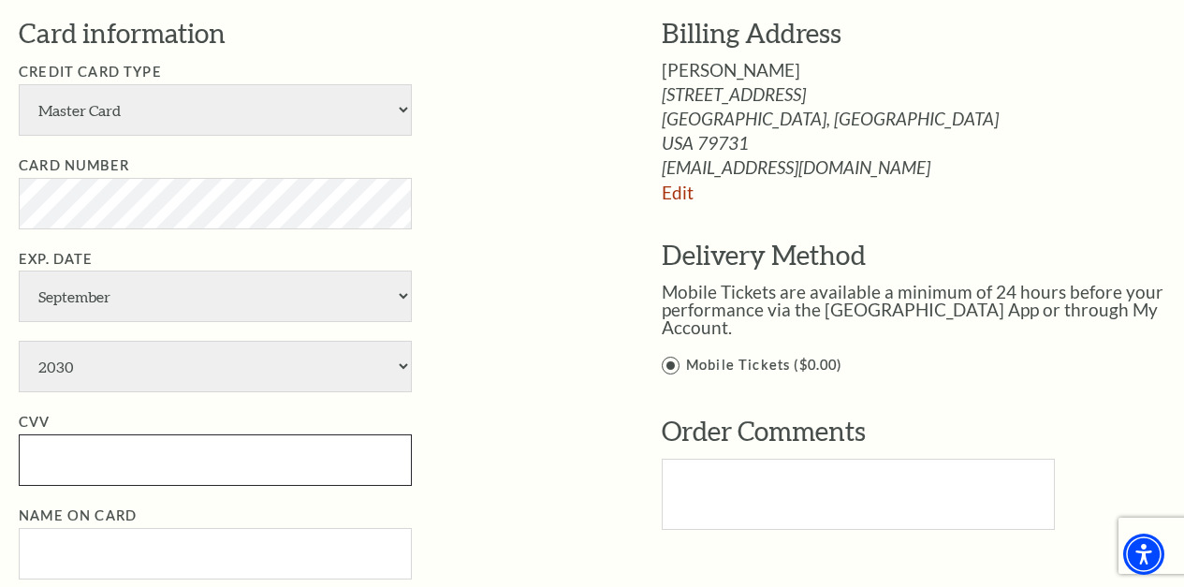
click at [76, 450] on input "CVV" at bounding box center [215, 459] width 393 height 51
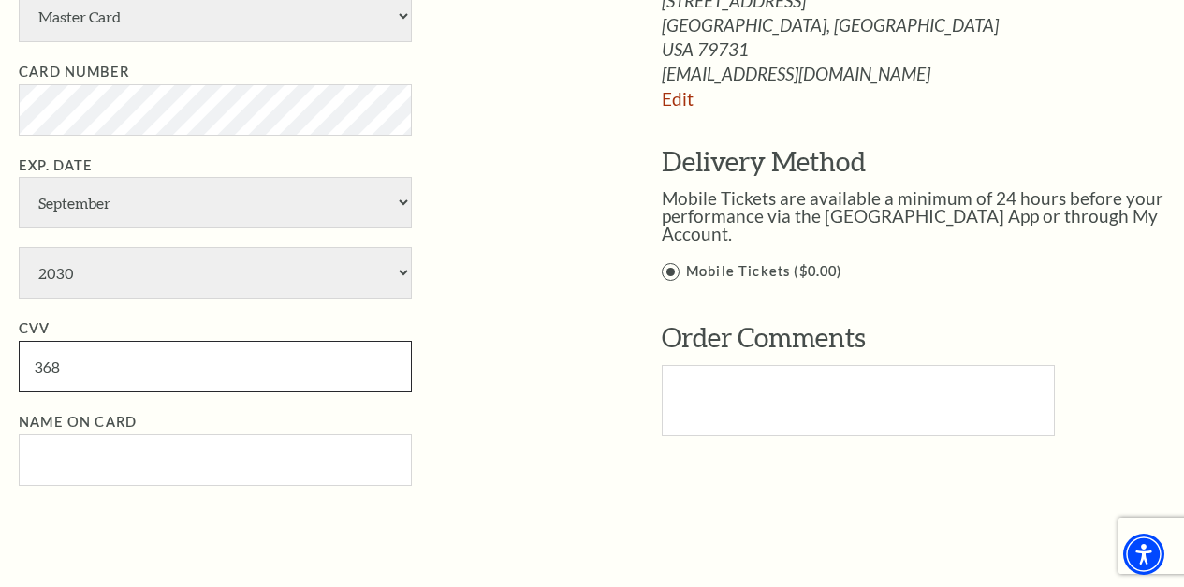
type input "368"
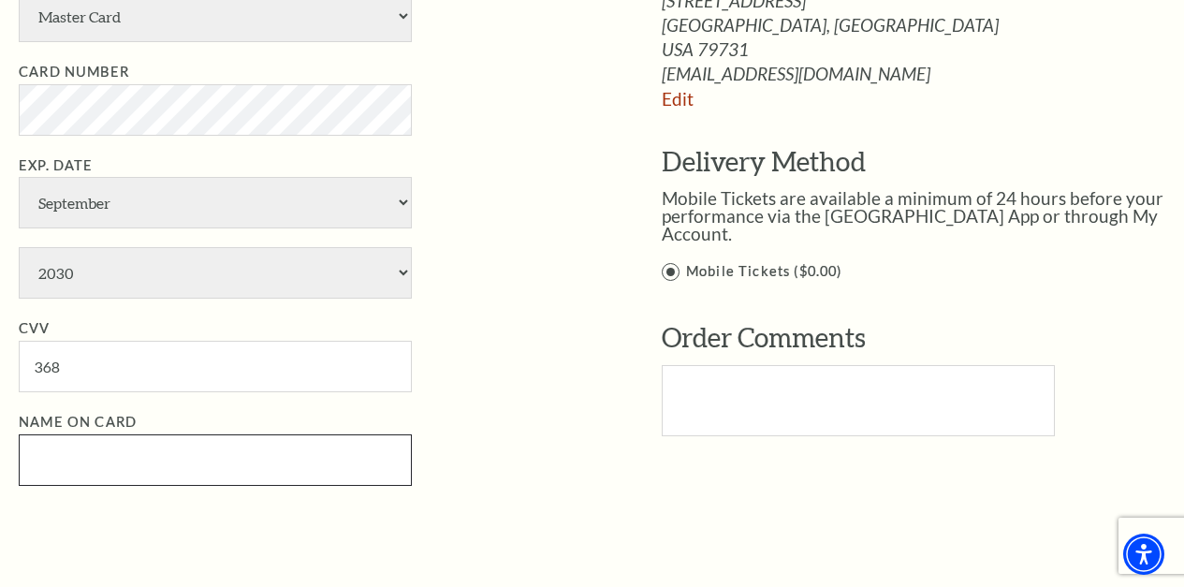
click at [73, 448] on input "Name on Card" at bounding box center [215, 459] width 393 height 51
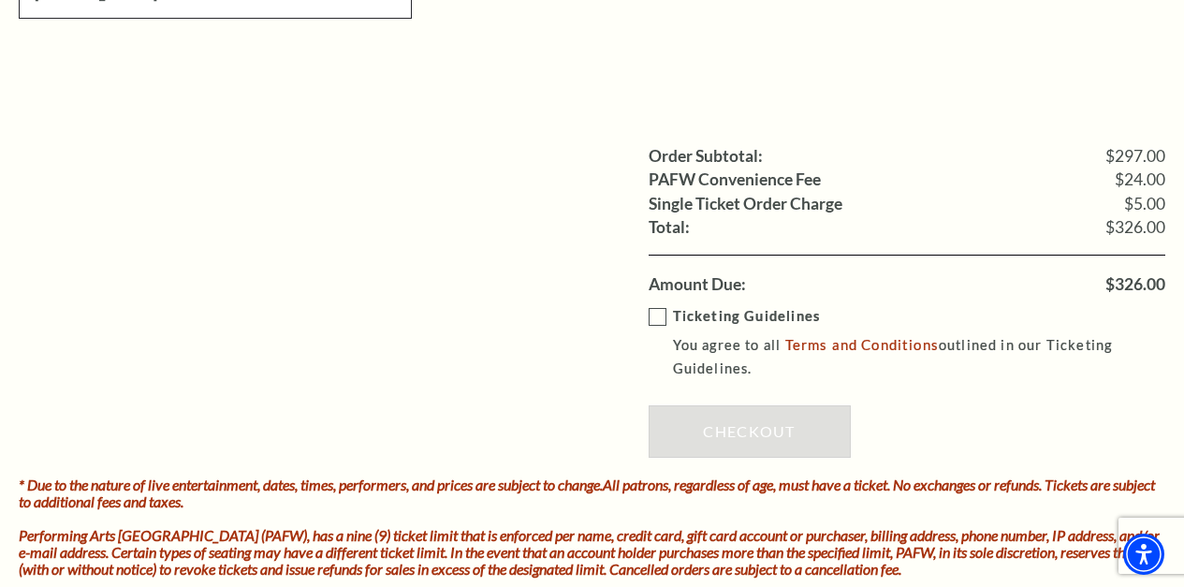
scroll to position [1591, 0]
type input "[PERSON_NAME]"
click at [664, 316] on label "Ticketing Guidelines You agree to all Terms and Conditions outlined in our Tick…" at bounding box center [921, 341] width 544 height 75
click at [0, 0] on input "Ticketing Guidelines You agree to all Terms and Conditions outlined in our Tick…" at bounding box center [0, 0] width 0 height 0
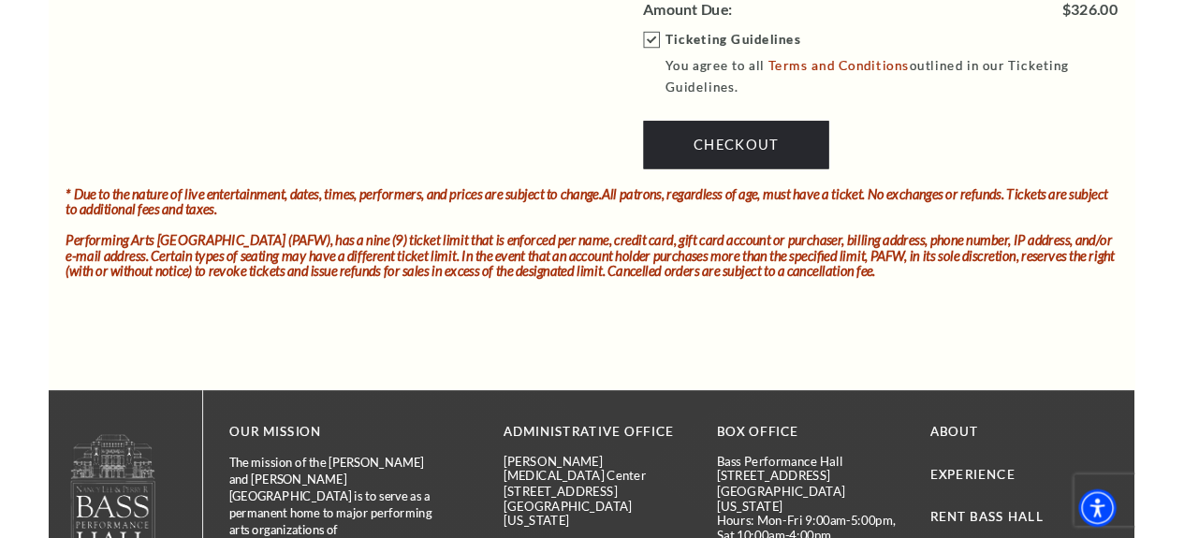
scroll to position [1872, 0]
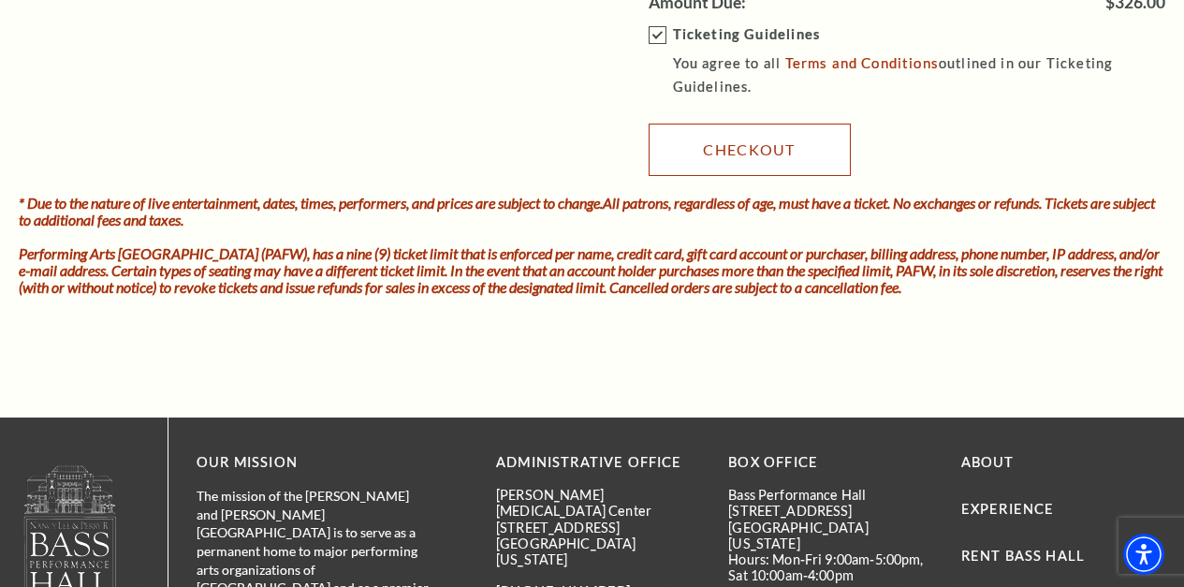
click at [756, 153] on link "Checkout" at bounding box center [750, 150] width 202 height 52
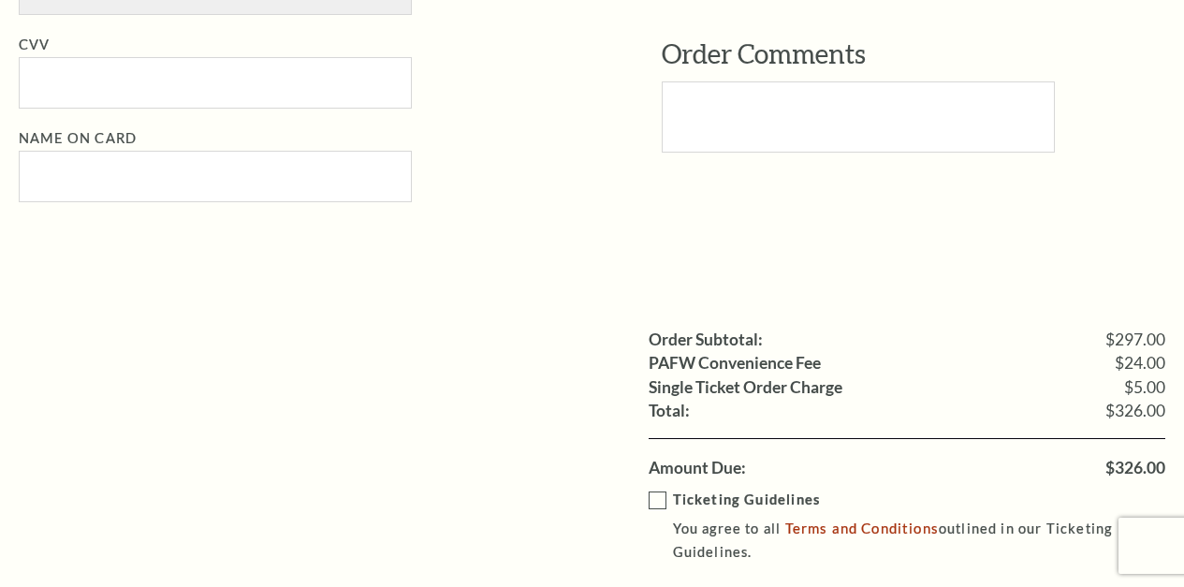
scroll to position [1687, 0]
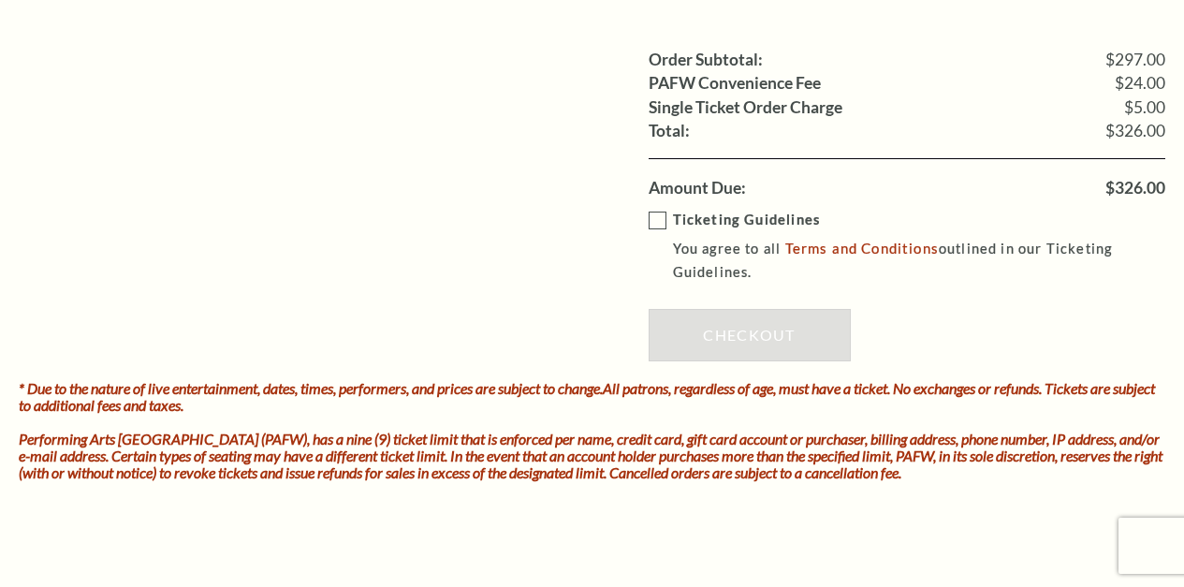
click at [655, 221] on label "Ticketing Guidelines You agree to all Terms and Conditions outlined in our Tick…" at bounding box center [921, 246] width 544 height 75
click at [0, 0] on input "Ticketing Guidelines You agree to all Terms and Conditions outlined in our Tick…" at bounding box center [0, 0] width 0 height 0
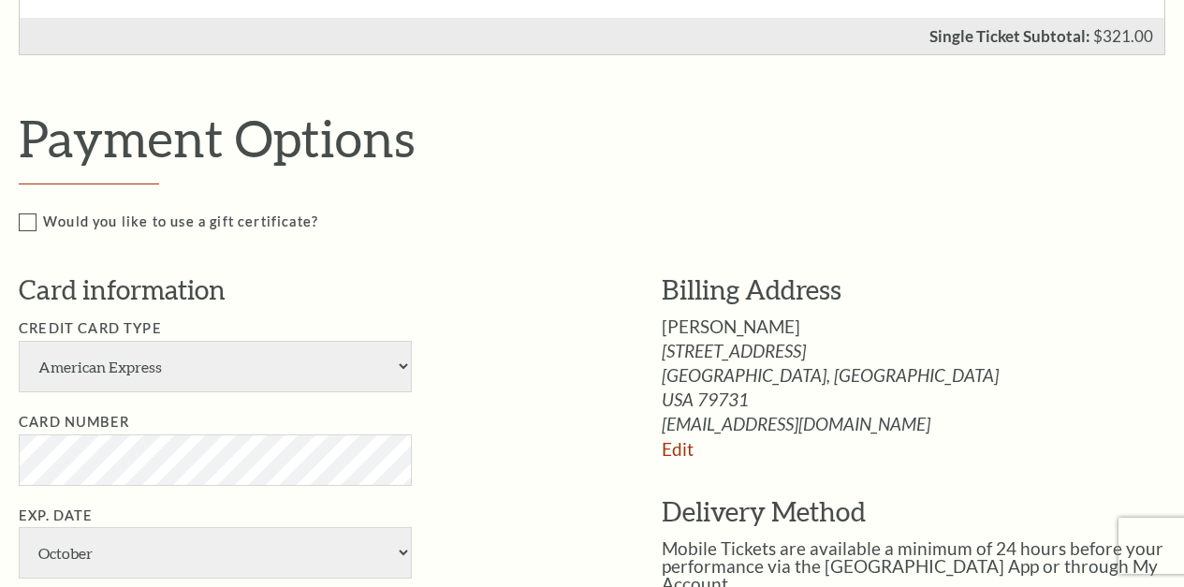
scroll to position [1032, 0]
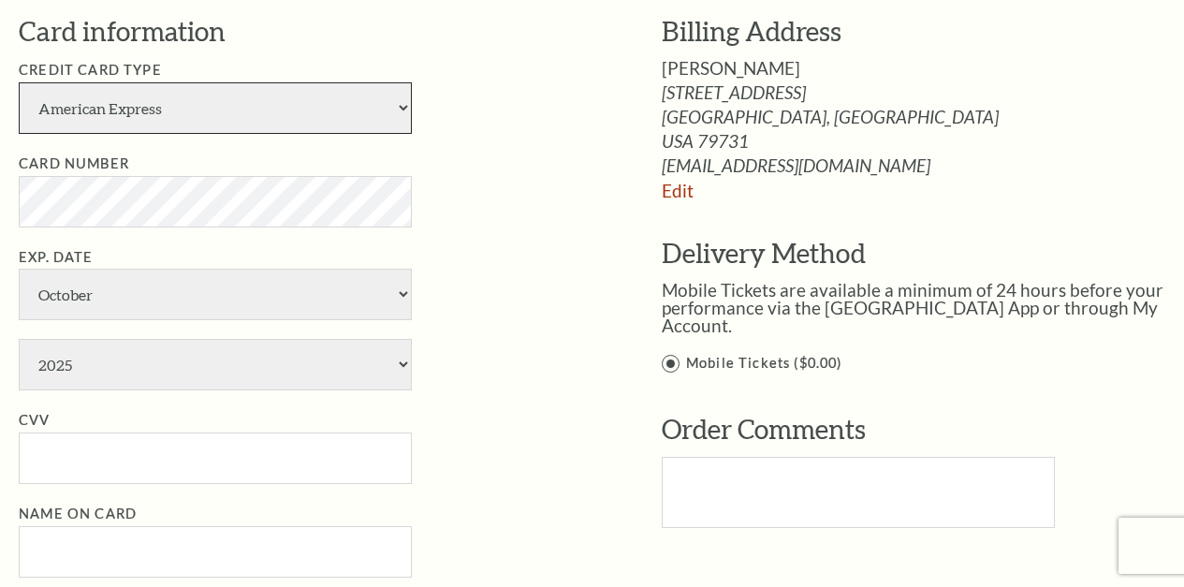
click at [93, 122] on select "American Express Visa Master Card Discover" at bounding box center [215, 107] width 393 height 51
select select "25"
click at [19, 82] on select "American Express Visa Master Card Discover" at bounding box center [215, 107] width 393 height 51
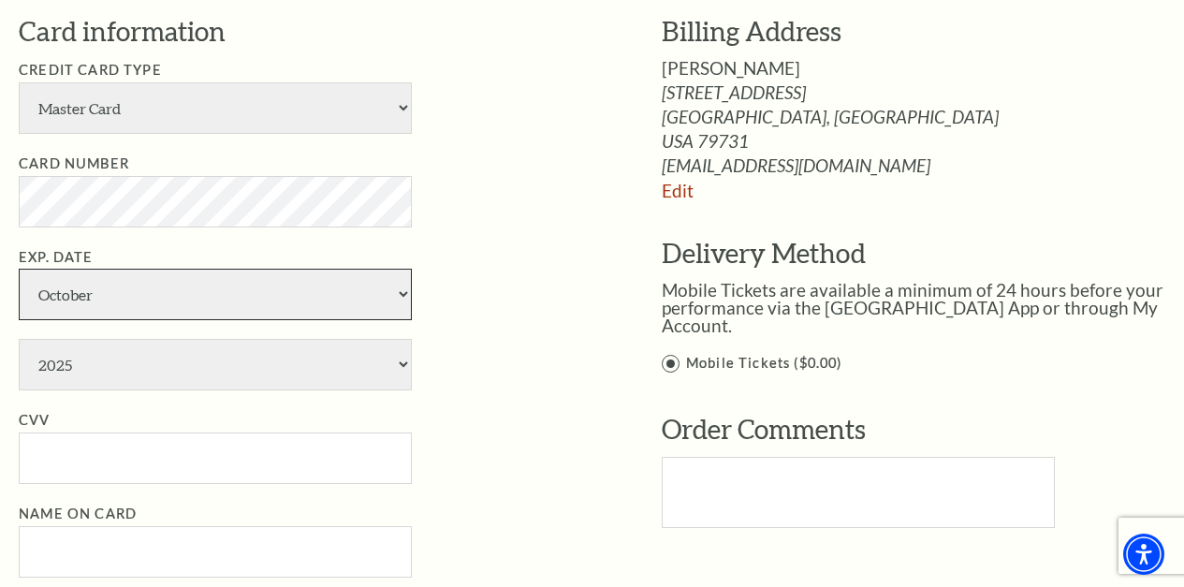
click at [91, 288] on select "January February March April May June July August September October November De…" at bounding box center [215, 294] width 393 height 51
select select "9"
click at [19, 269] on select "January February March April May June July August September October November De…" at bounding box center [215, 294] width 393 height 51
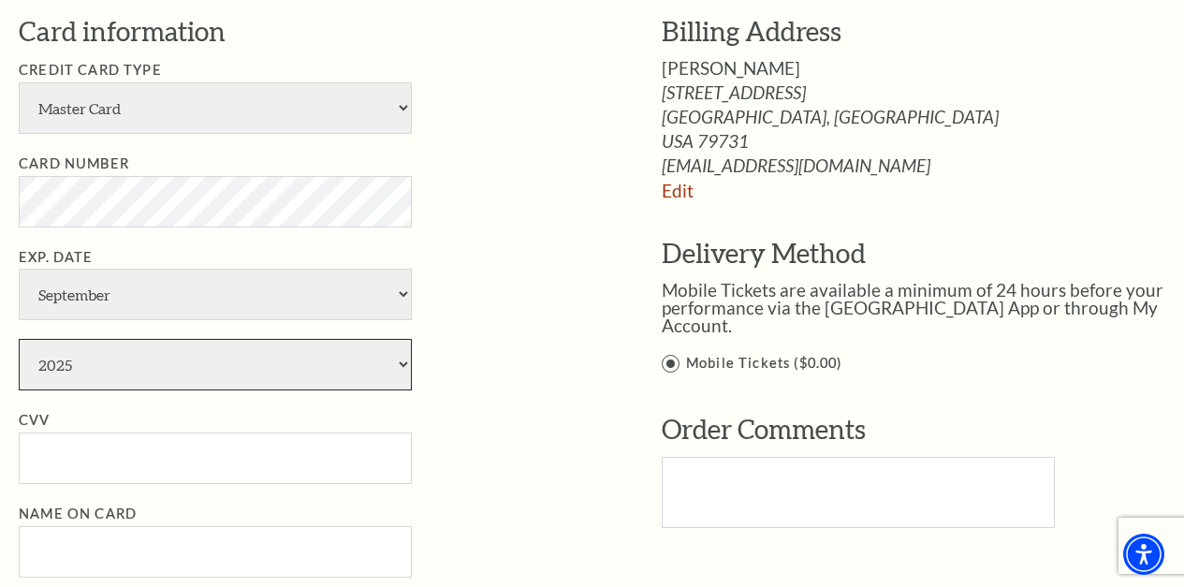
click at [101, 366] on select "2025 2026 2027 2028 2029 2030 2031 2032 2033 2034" at bounding box center [215, 364] width 393 height 51
select select "2030"
click at [19, 339] on select "2025 2026 2027 2028 2029 2030 2031 2032 2033 2034" at bounding box center [215, 364] width 393 height 51
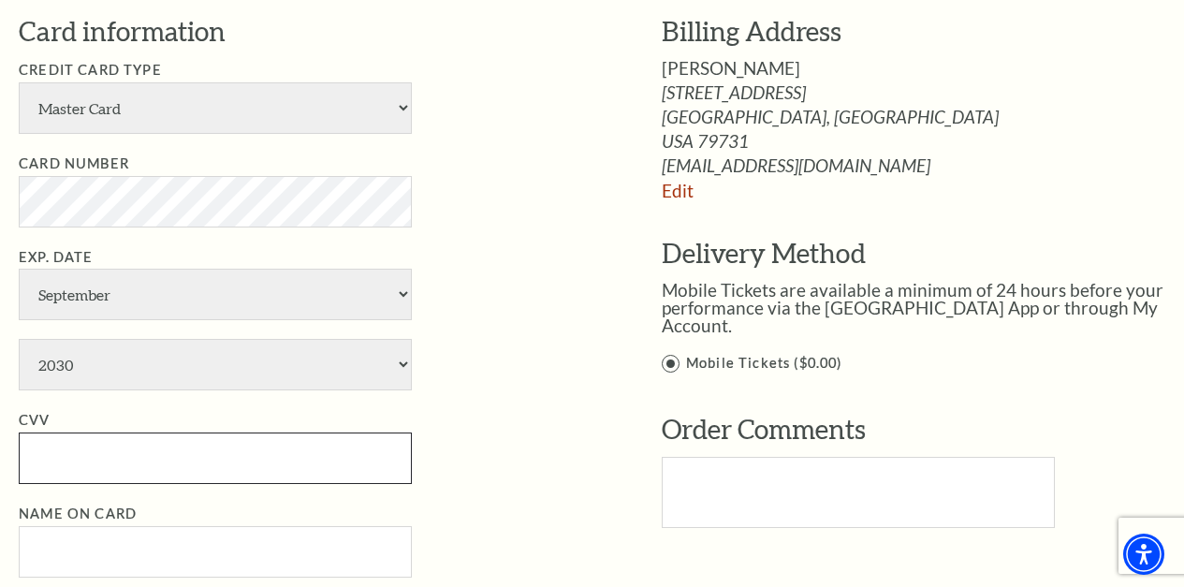
click at [68, 460] on input "CVV" at bounding box center [215, 457] width 393 height 51
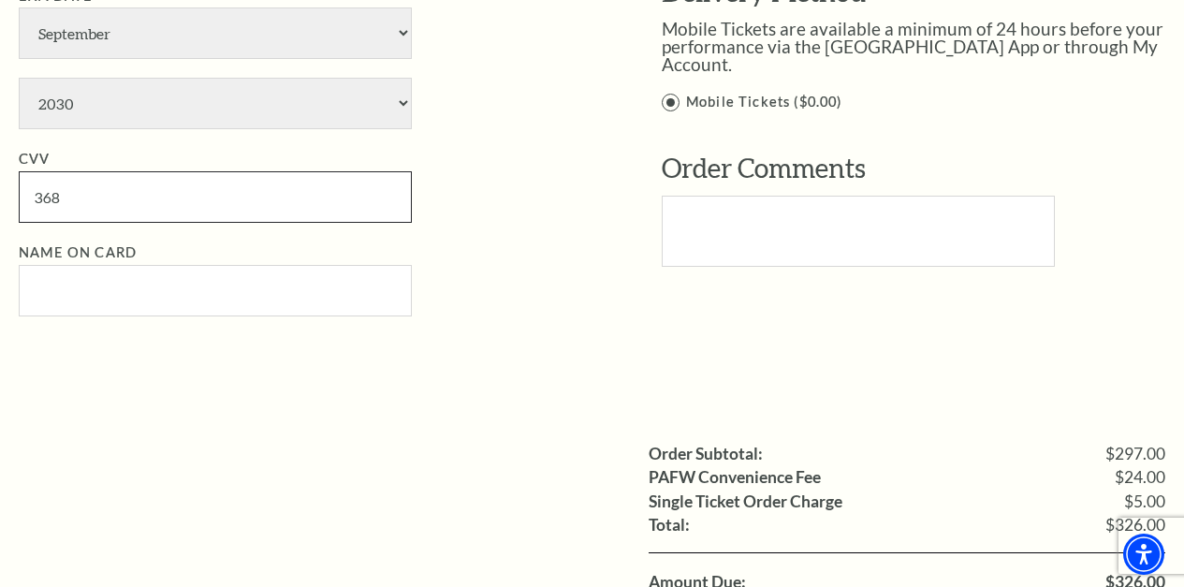
scroll to position [1312, 0]
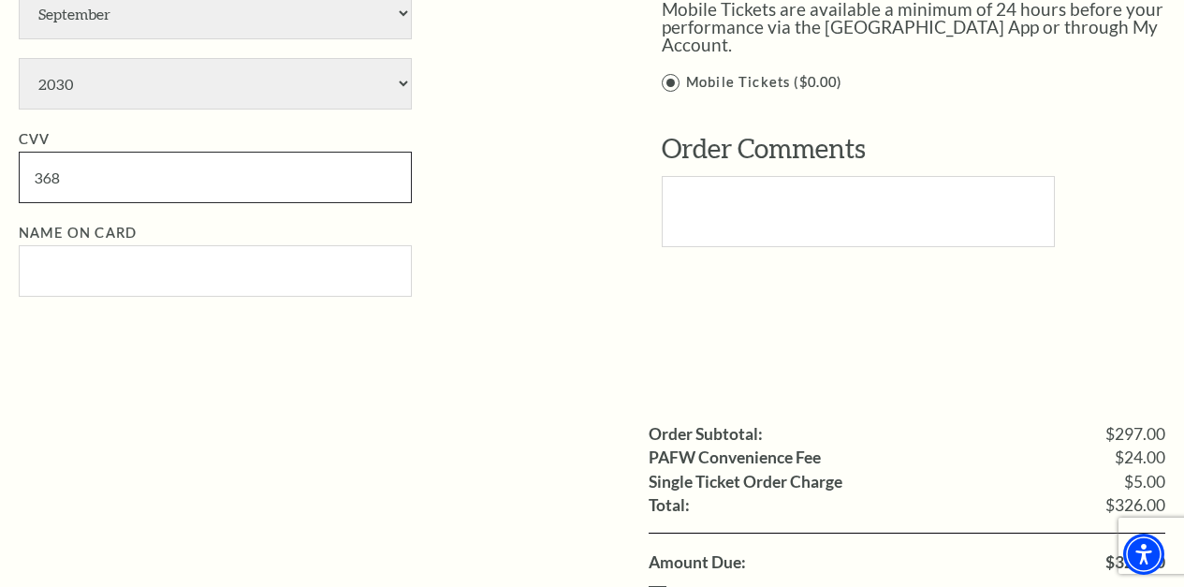
type input "368"
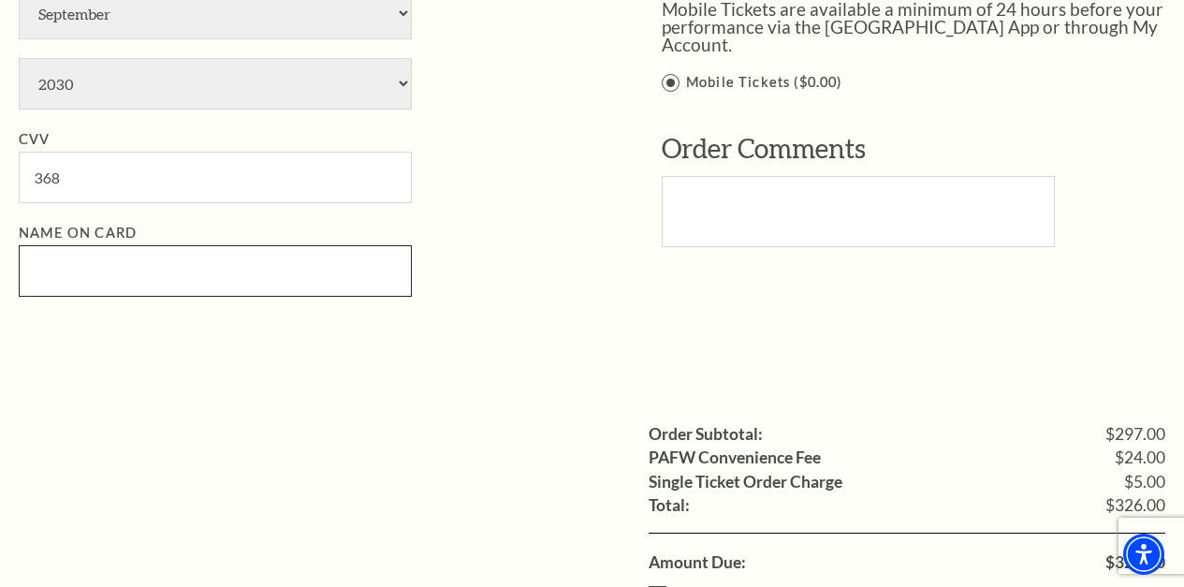
click at [65, 259] on input "Name on Card" at bounding box center [215, 270] width 393 height 51
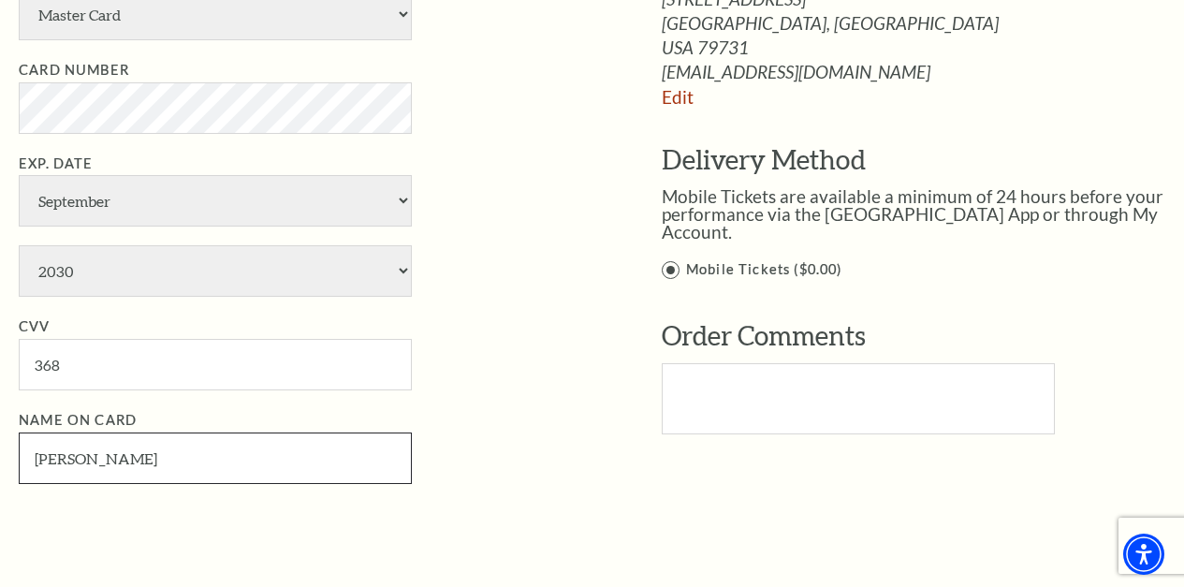
scroll to position [1687, 0]
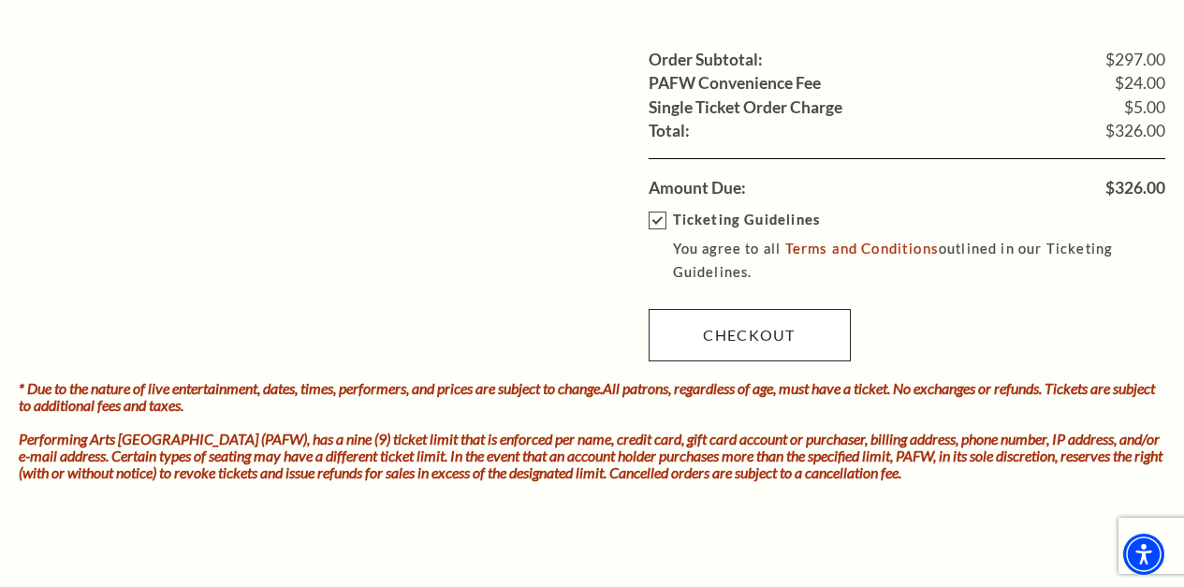
type input "adam collet"
click at [754, 338] on link "Checkout" at bounding box center [750, 335] width 202 height 52
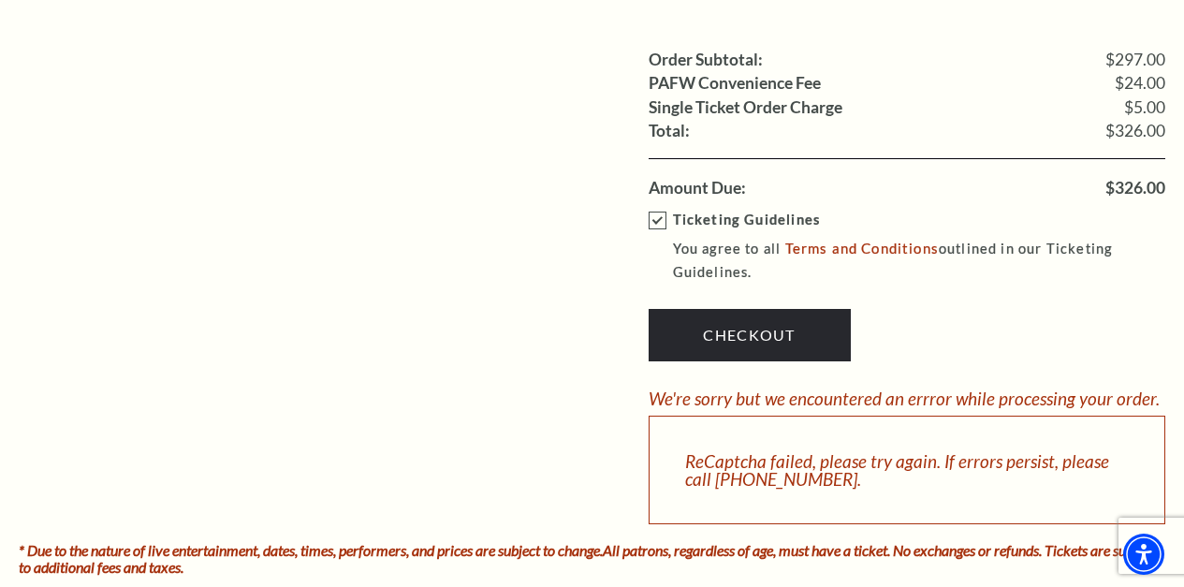
click at [766, 456] on div "ReCaptcha failed, please try again. If errors persist, please call 817-212-4280." at bounding box center [908, 470] width 518 height 109
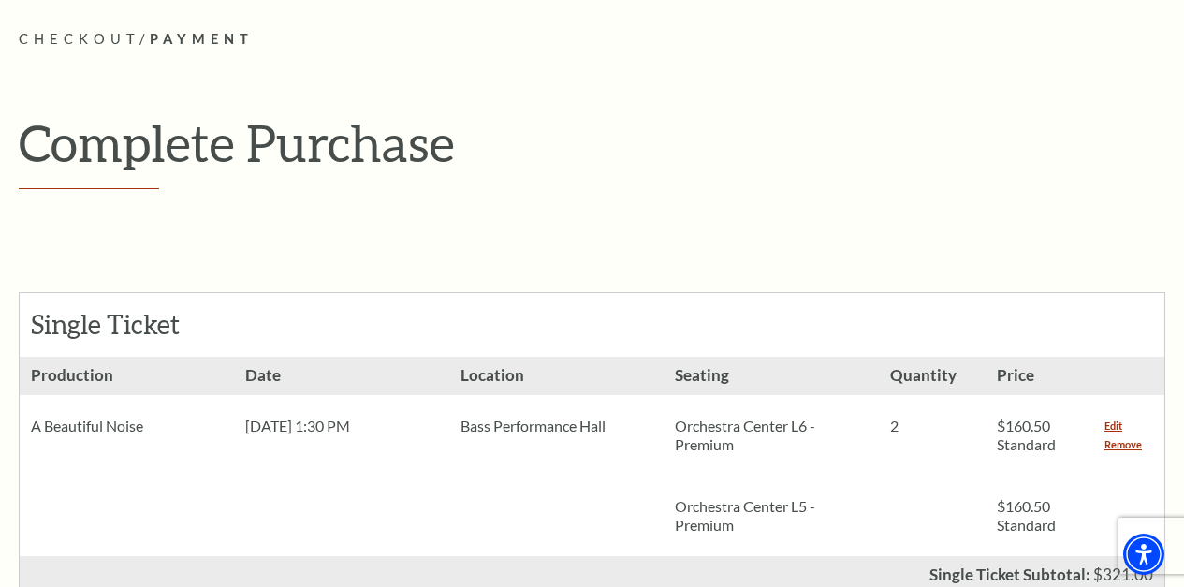
scroll to position [0, 0]
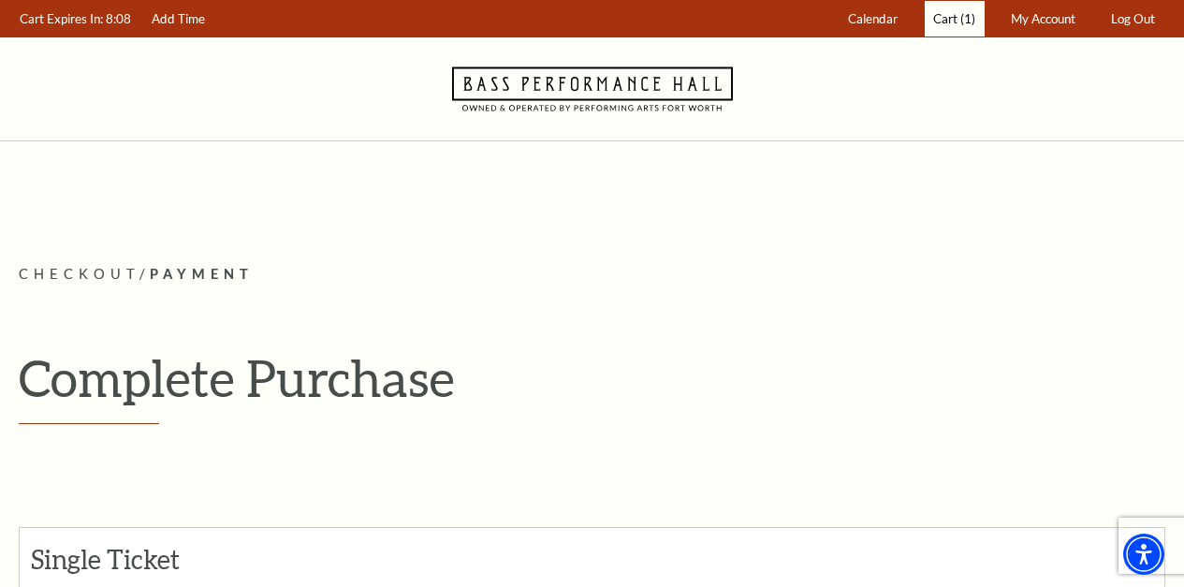
click at [958, 14] on span "Cart" at bounding box center [945, 18] width 24 height 15
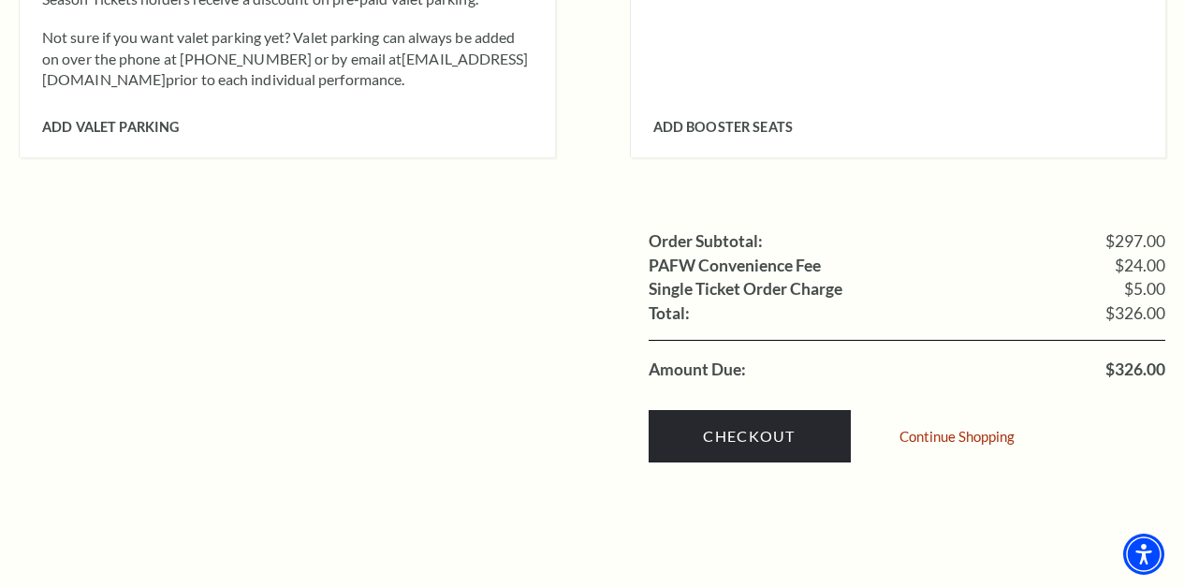
scroll to position [1779, 0]
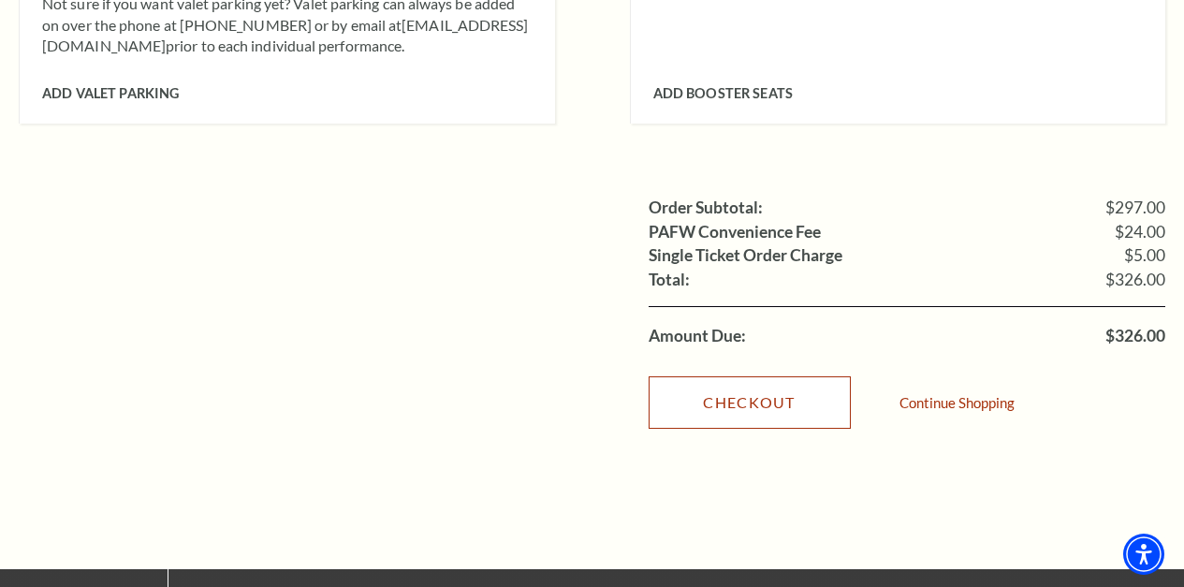
click at [742, 376] on link "Checkout" at bounding box center [750, 402] width 202 height 52
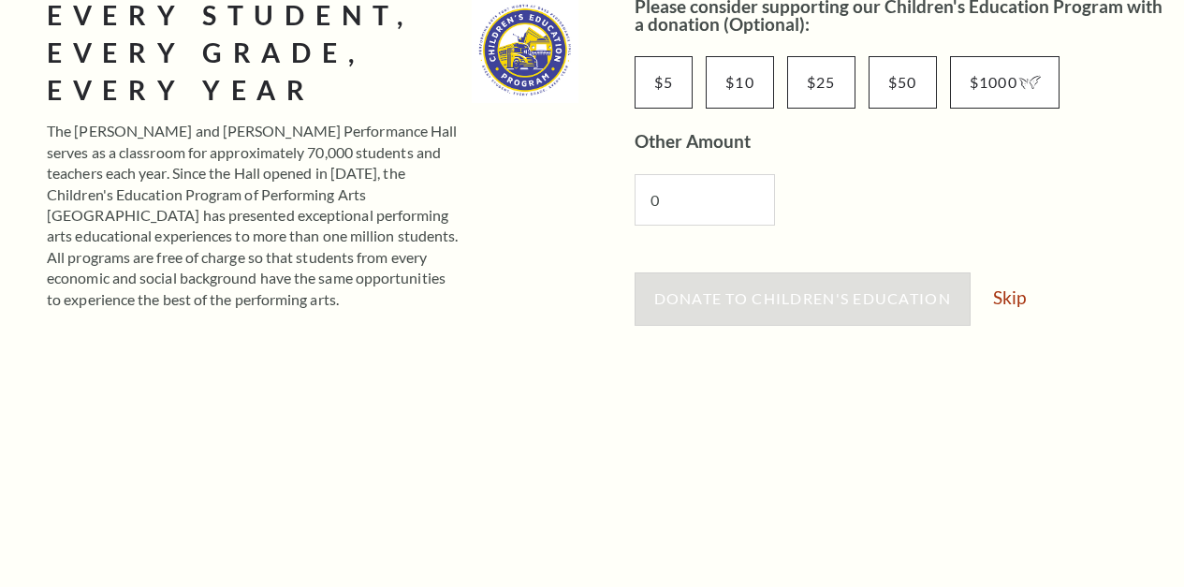
scroll to position [562, 0]
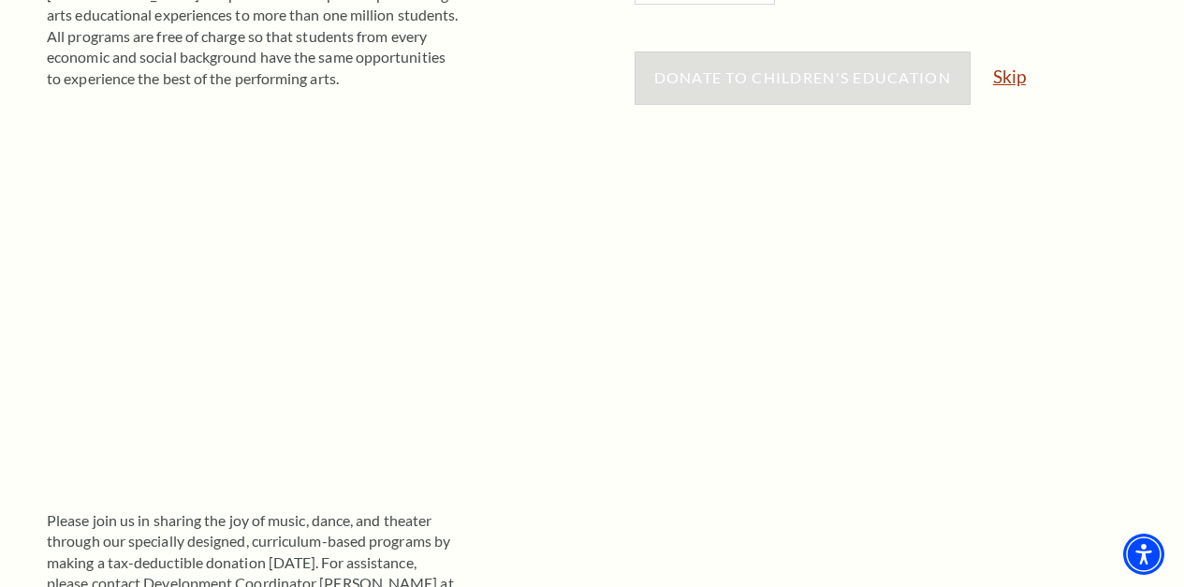
click at [1026, 69] on link "Skip" at bounding box center [1009, 76] width 33 height 18
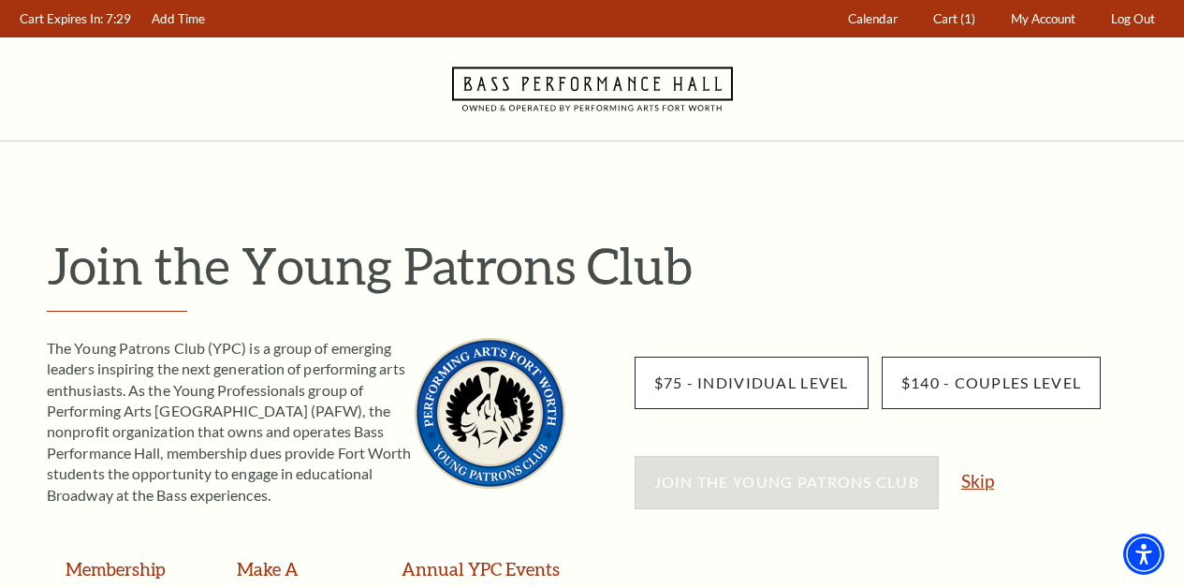
click at [971, 485] on link "Skip" at bounding box center [977, 481] width 33 height 18
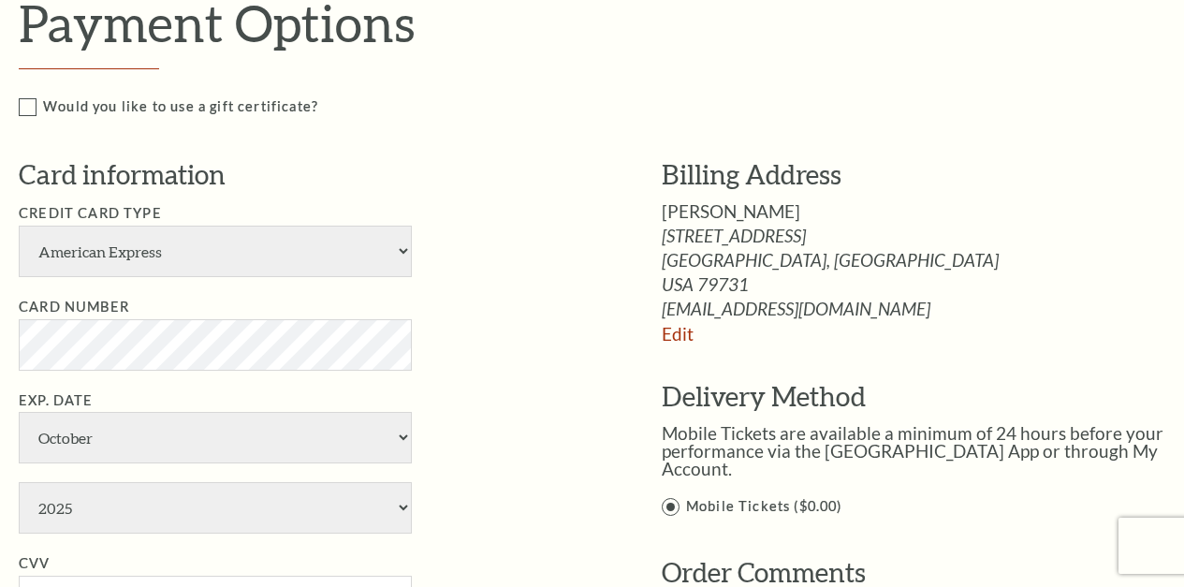
scroll to position [936, 0]
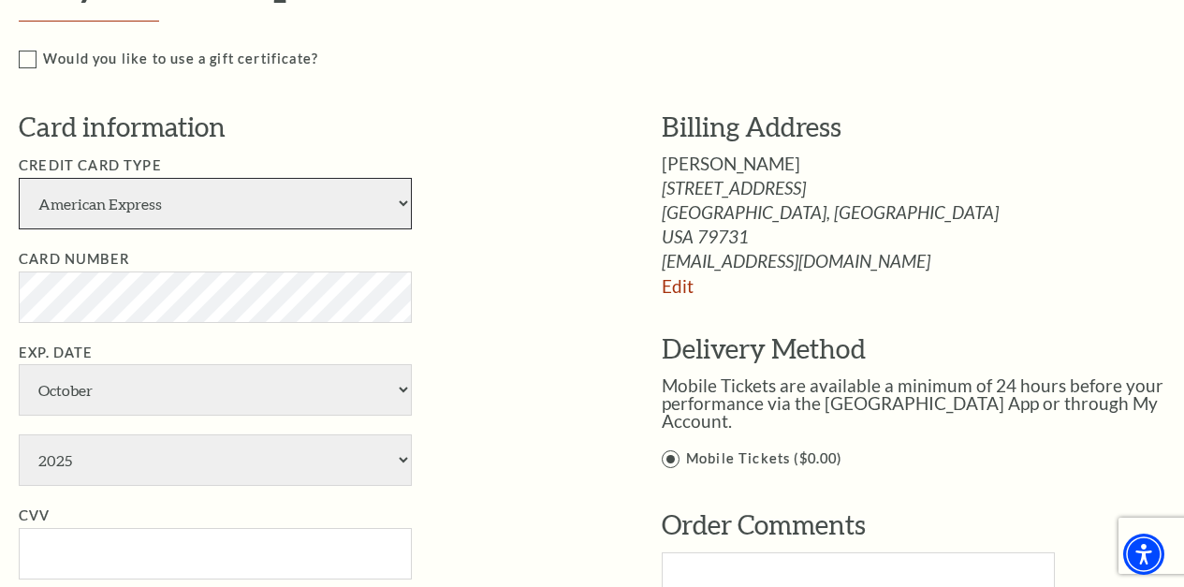
click at [240, 214] on select "American Express Visa Master Card Discover" at bounding box center [215, 203] width 393 height 51
click at [19, 178] on select "American Express Visa Master Card Discover" at bounding box center [215, 203] width 393 height 51
click at [168, 189] on select "American Express Visa Master Card Discover" at bounding box center [215, 203] width 393 height 51
select select "24"
click at [19, 178] on select "American Express Visa Master Card Discover" at bounding box center [215, 203] width 393 height 51
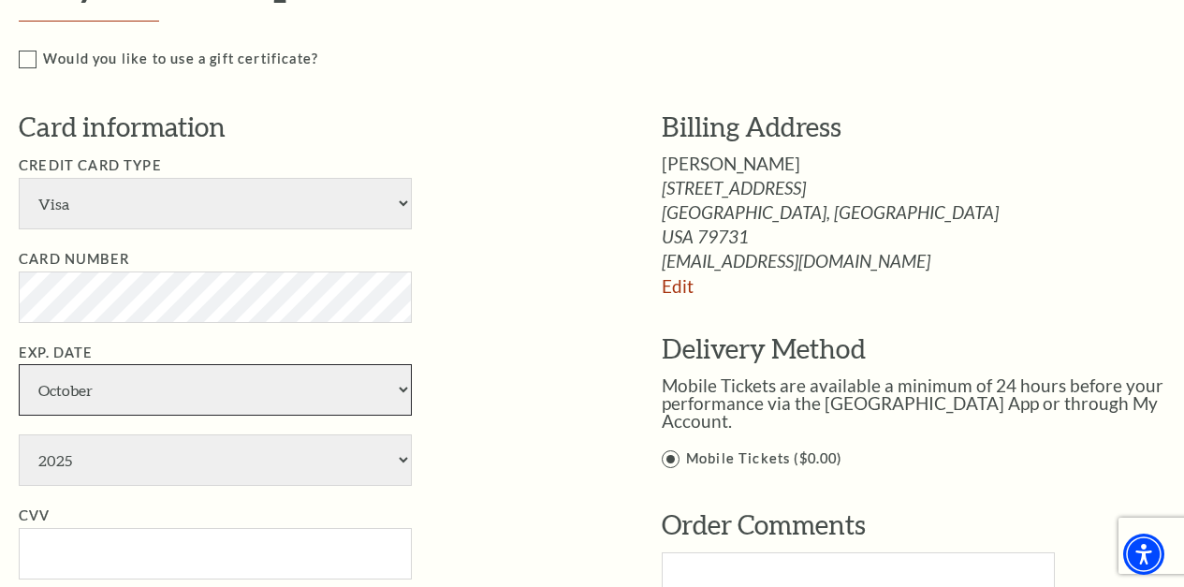
click at [66, 401] on select "January February March April May June July August September October November De…" at bounding box center [215, 389] width 393 height 51
select select "9"
click at [19, 364] on select "January February March April May June July August September October November De…" at bounding box center [215, 389] width 393 height 51
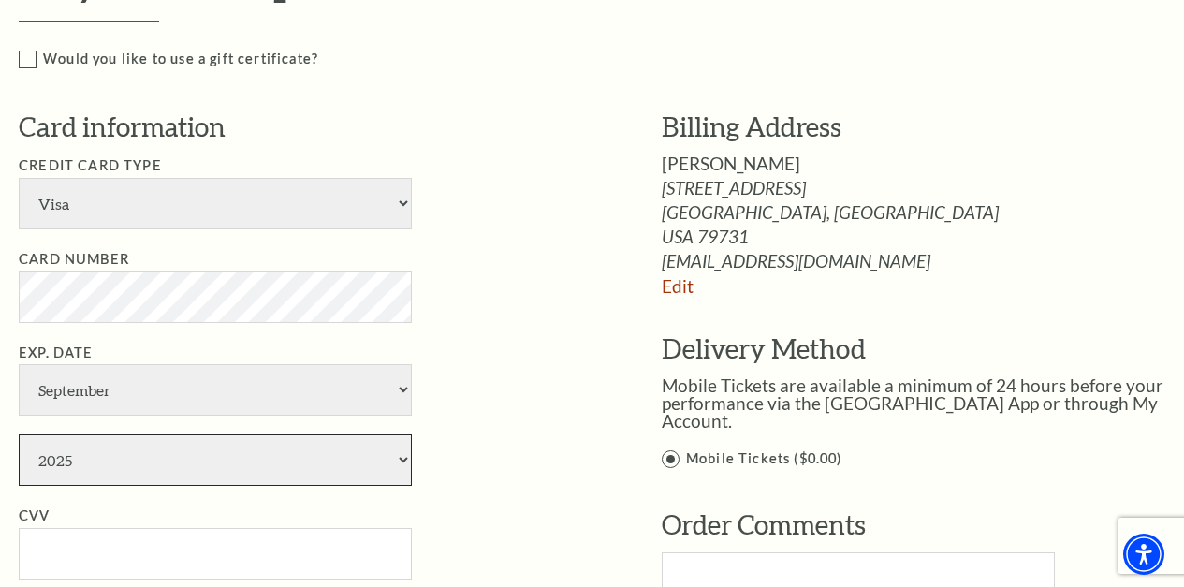
click at [78, 451] on select "2025 2026 2027 2028 2029 2030 2031 2032 2033 2034" at bounding box center [215, 459] width 393 height 51
select select "2028"
click at [19, 434] on select "2025 2026 2027 2028 2029 2030 2031 2032 2033 2034" at bounding box center [215, 459] width 393 height 51
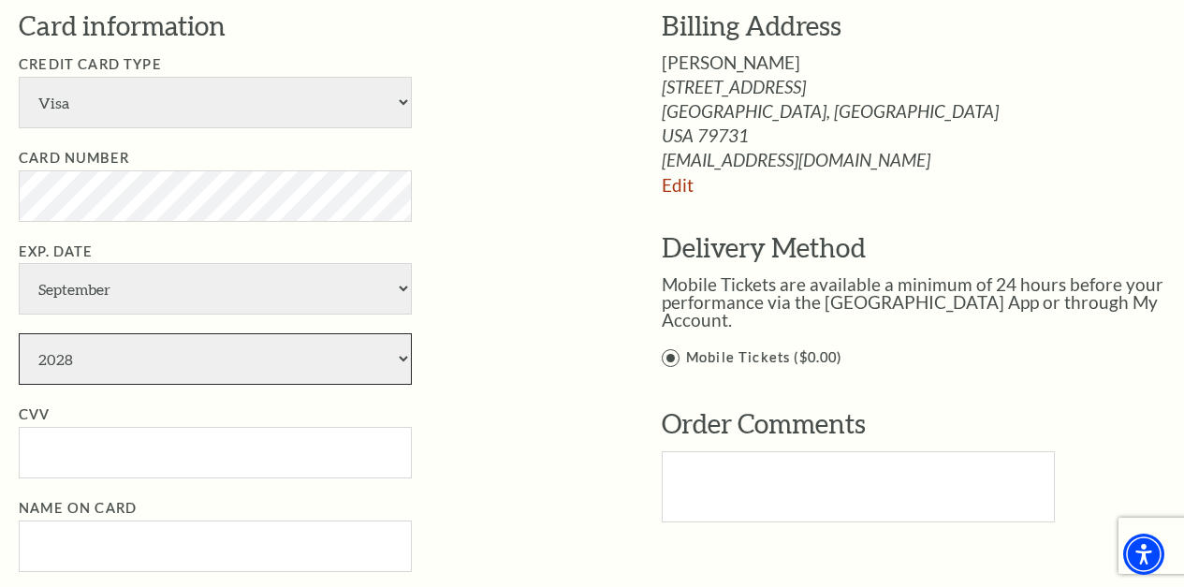
scroll to position [1123, 0]
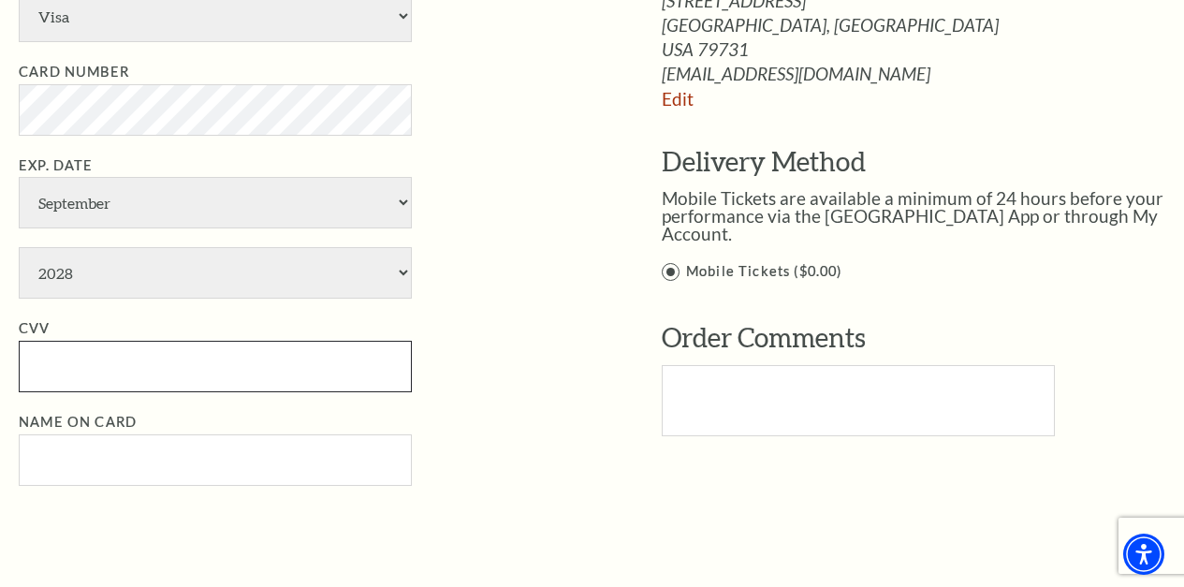
click at [88, 349] on input "CVV" at bounding box center [215, 366] width 393 height 51
type input "610"
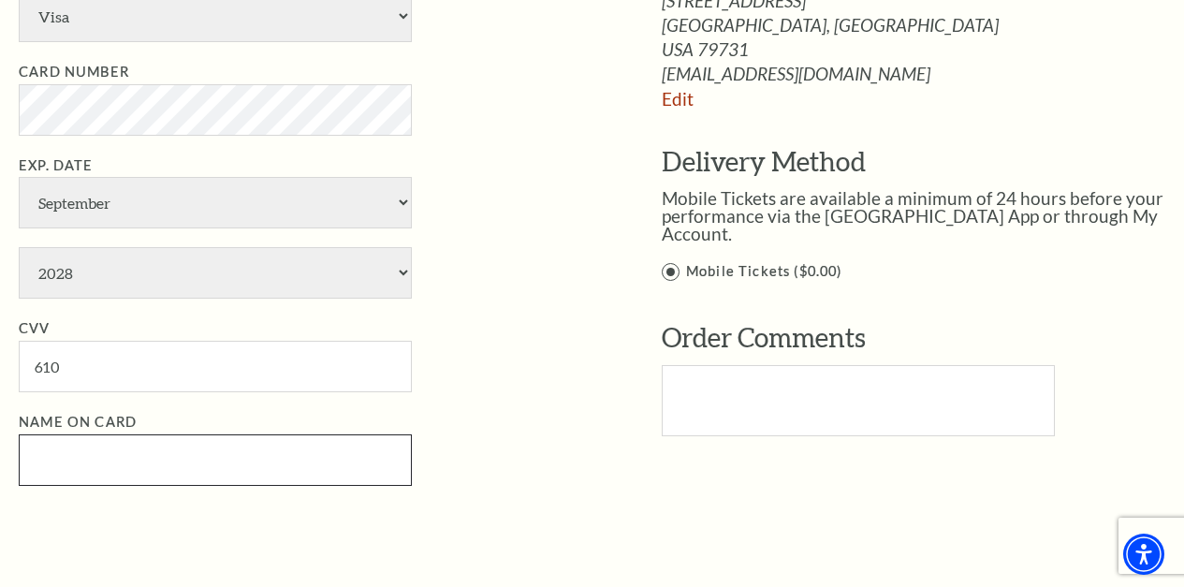
click at [56, 454] on input "Name on Card" at bounding box center [215, 459] width 393 height 51
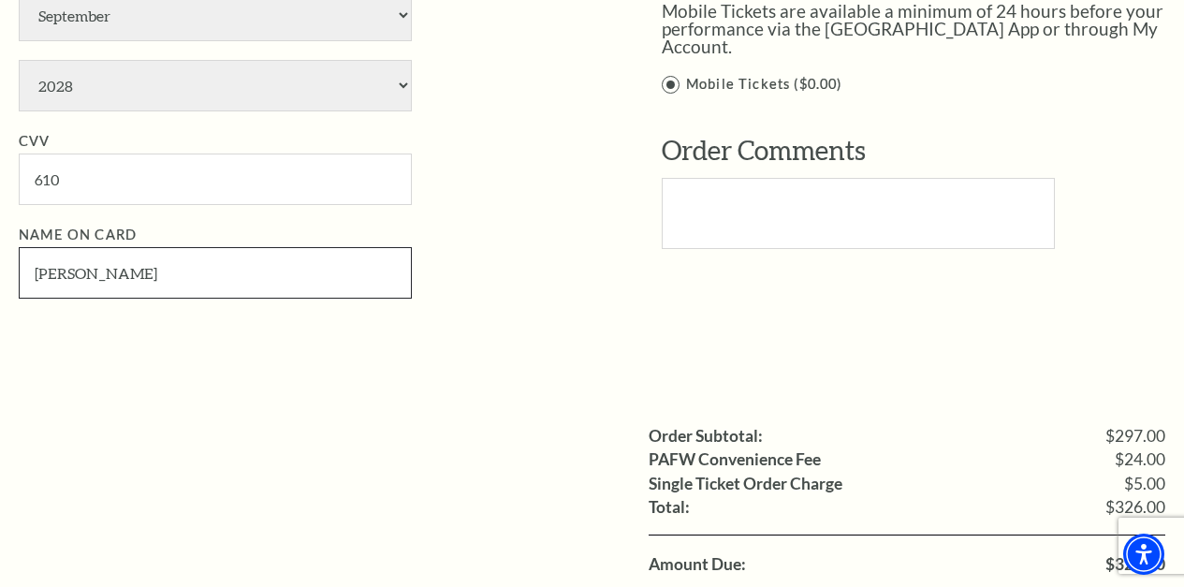
scroll to position [1685, 0]
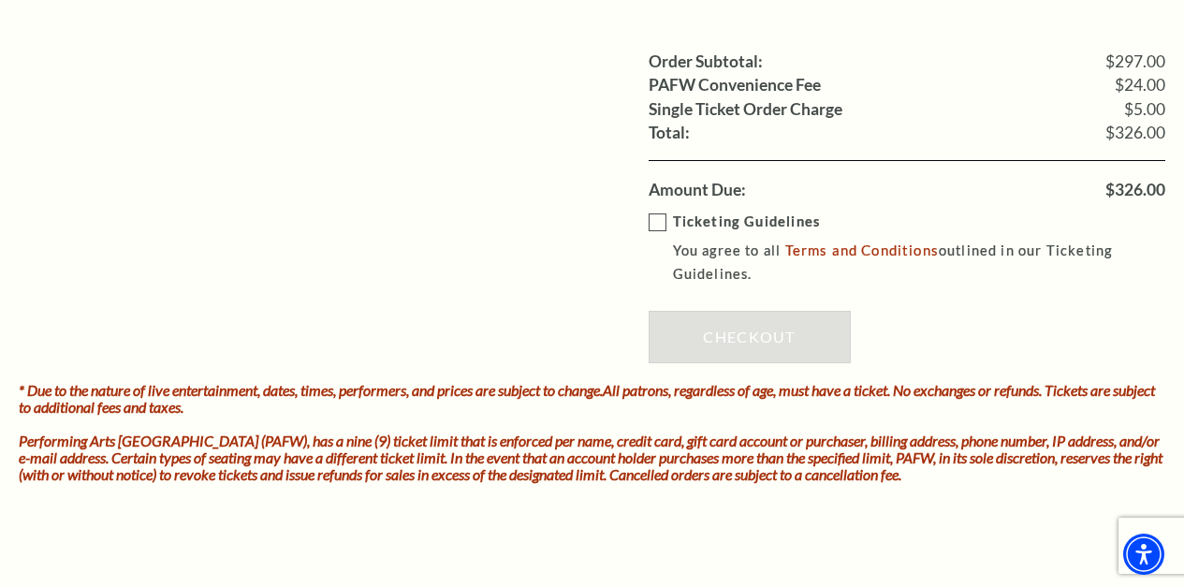
type input "adam collet"
click at [662, 224] on label "Ticketing Guidelines You agree to all Terms and Conditions outlined in our Tick…" at bounding box center [921, 248] width 544 height 75
click at [0, 0] on input "Ticketing Guidelines You agree to all Terms and Conditions outlined in our Tick…" at bounding box center [0, 0] width 0 height 0
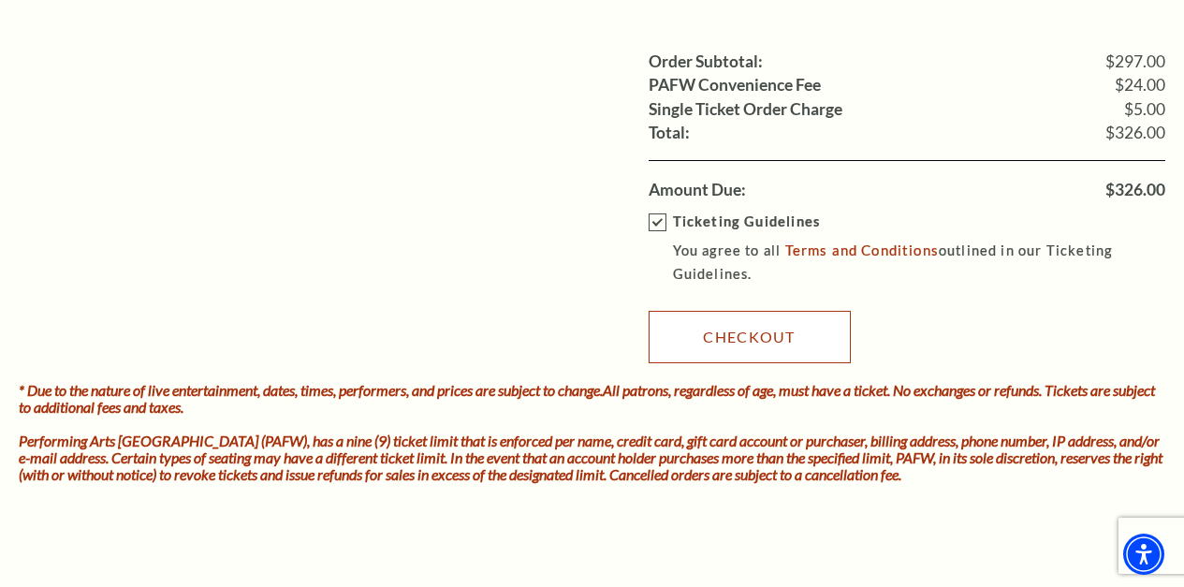
click at [702, 317] on link "Checkout" at bounding box center [750, 337] width 202 height 52
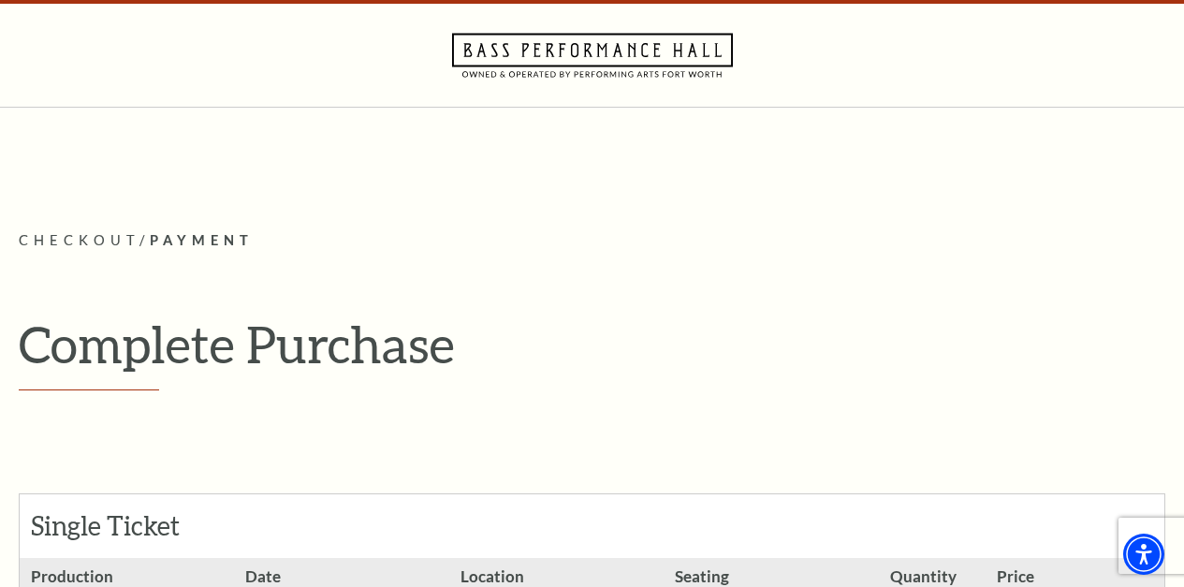
scroll to position [0, 0]
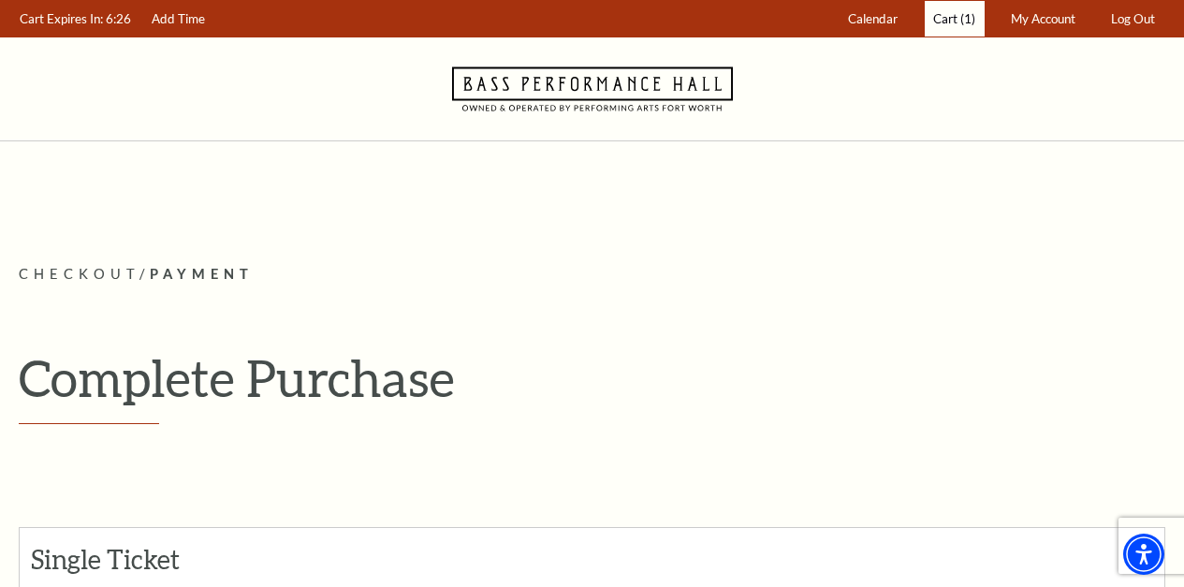
click at [936, 15] on span "Cart" at bounding box center [945, 18] width 24 height 15
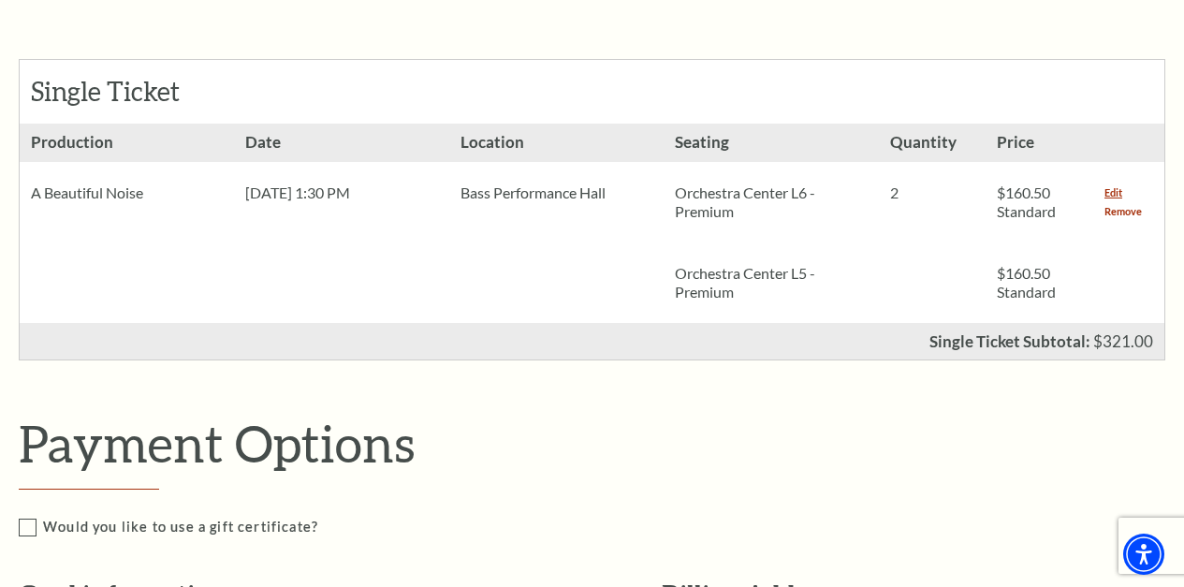
click at [1121, 211] on link "Remove" at bounding box center [1123, 211] width 37 height 19
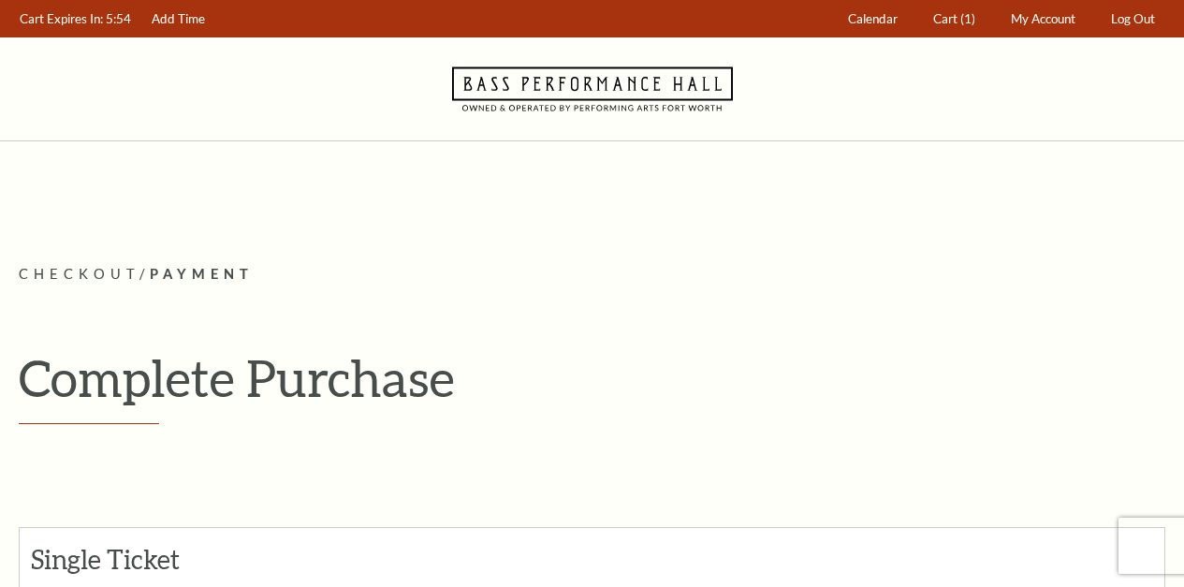
select select "24"
select select "9"
select select "2028"
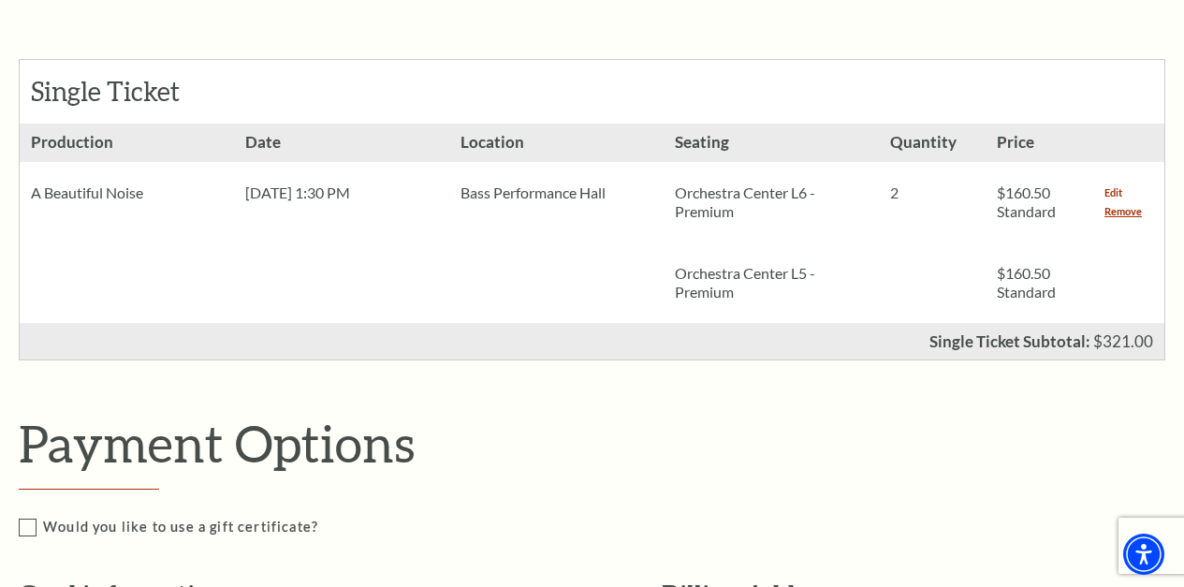
click at [1110, 187] on link "Edit" at bounding box center [1114, 192] width 18 height 19
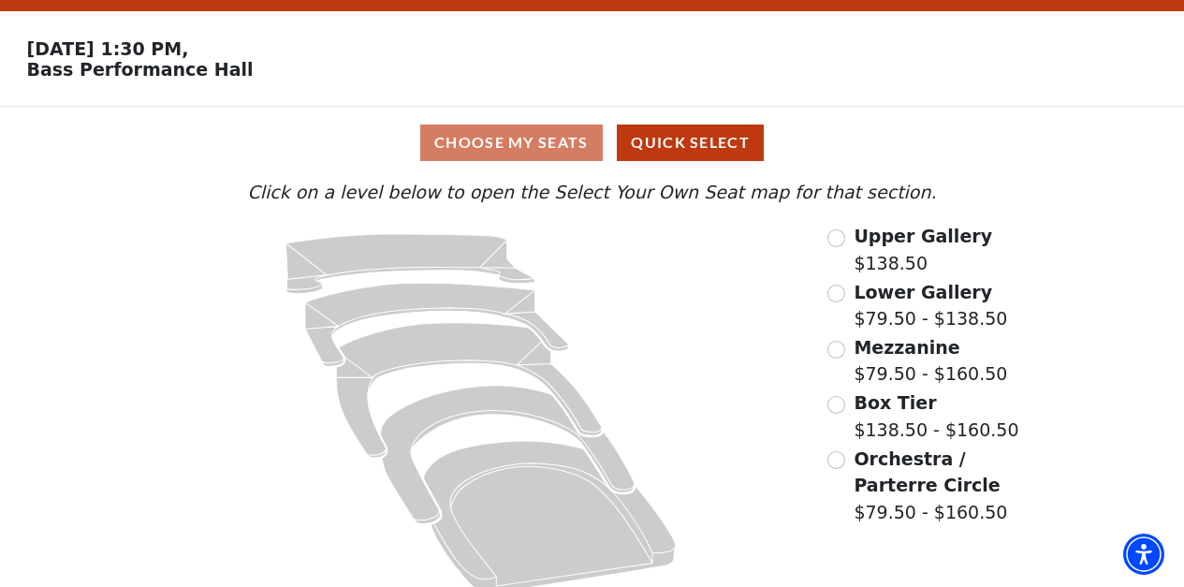
scroll to position [74, 0]
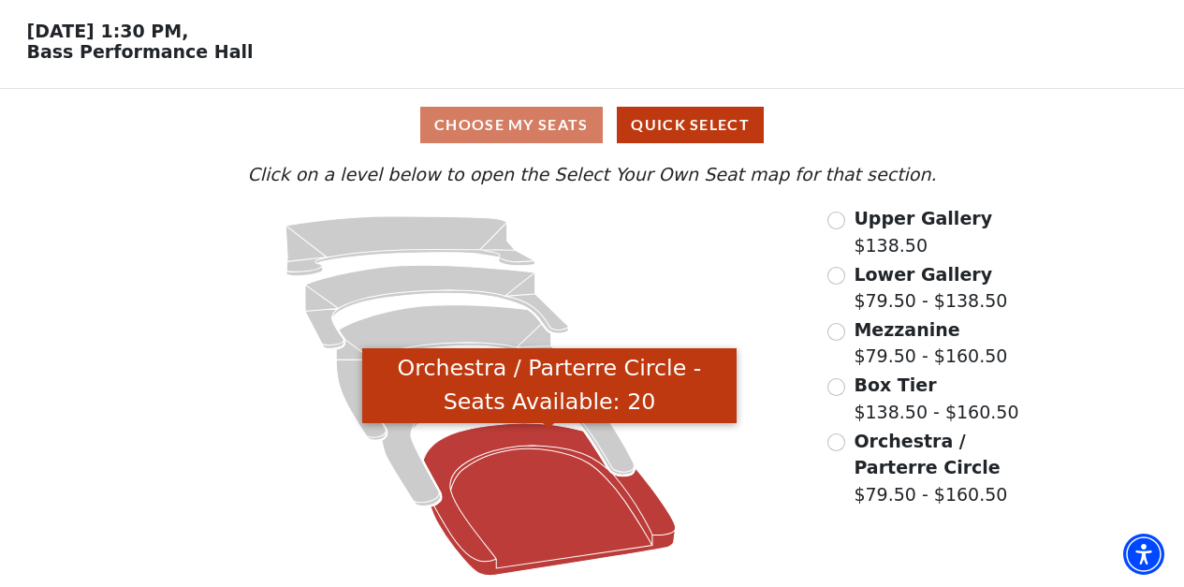
click at [560, 486] on icon "Orchestra / Parterre Circle - Seats Available: 20" at bounding box center [550, 499] width 253 height 153
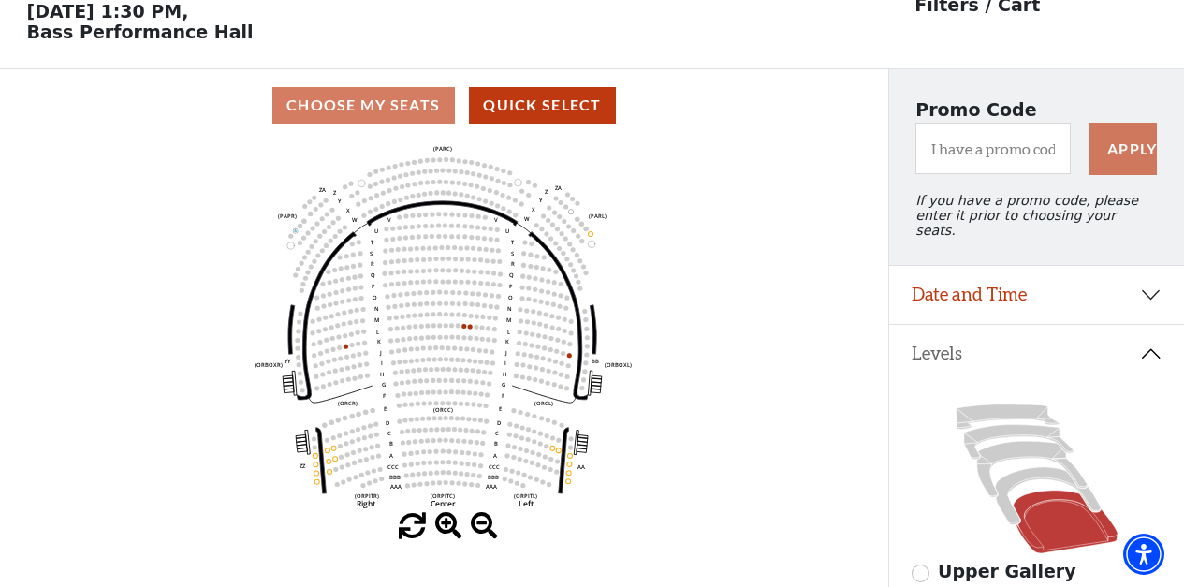
scroll to position [87, 0]
